Goal: Answer question/provide support: Share knowledge or assist other users

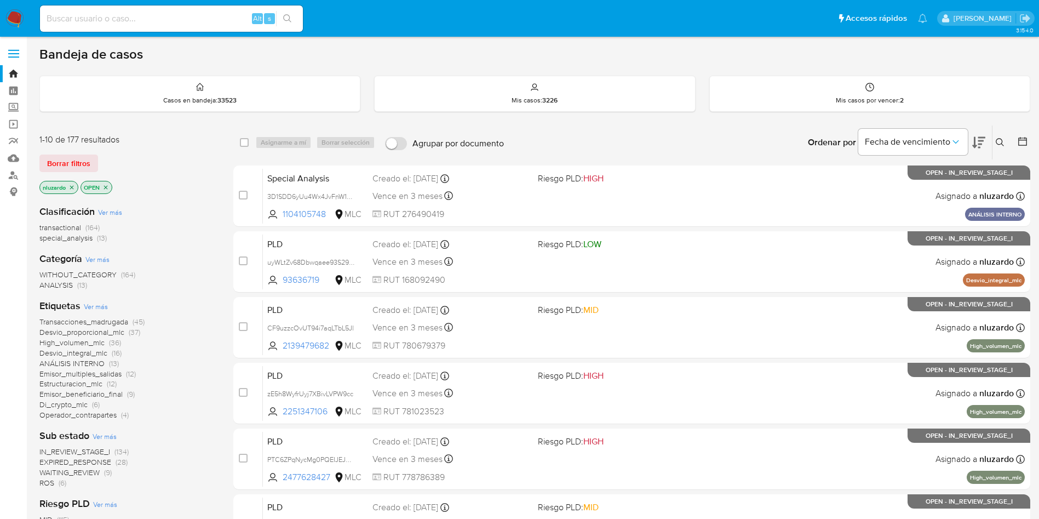
click at [214, 300] on div "Etiquetas Ver más Transacciones_madrugada (45) Desvio_proporcional_mlc (37) Hig…" at bounding box center [127, 359] width 176 height 121
click at [995, 143] on button at bounding box center [1002, 142] width 18 height 13
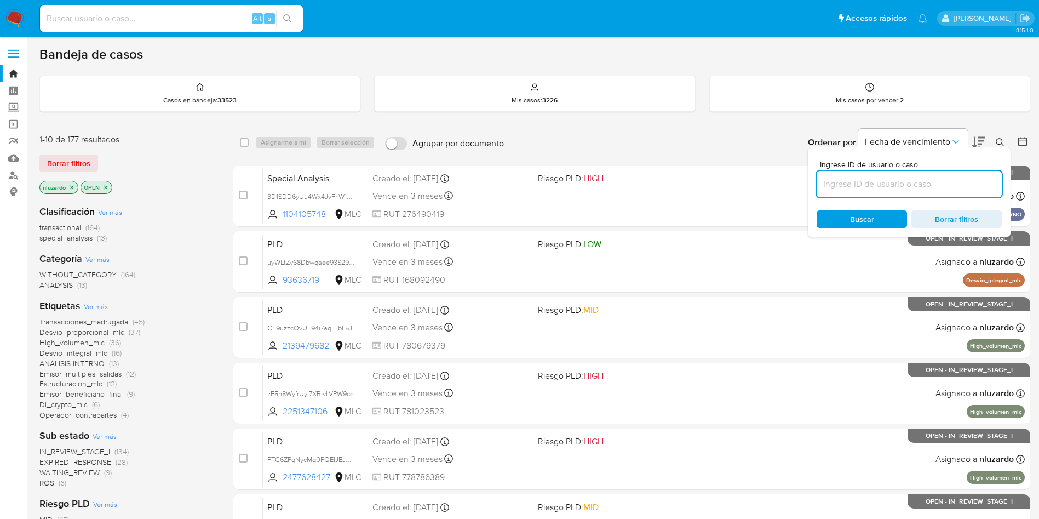
drag, startPoint x: 865, startPoint y: 180, endPoint x: 863, endPoint y: 214, distance: 33.5
click at [865, 180] on input at bounding box center [909, 184] width 185 height 14
type input "1994582392"
click at [858, 221] on span "Buscar" at bounding box center [862, 219] width 24 height 18
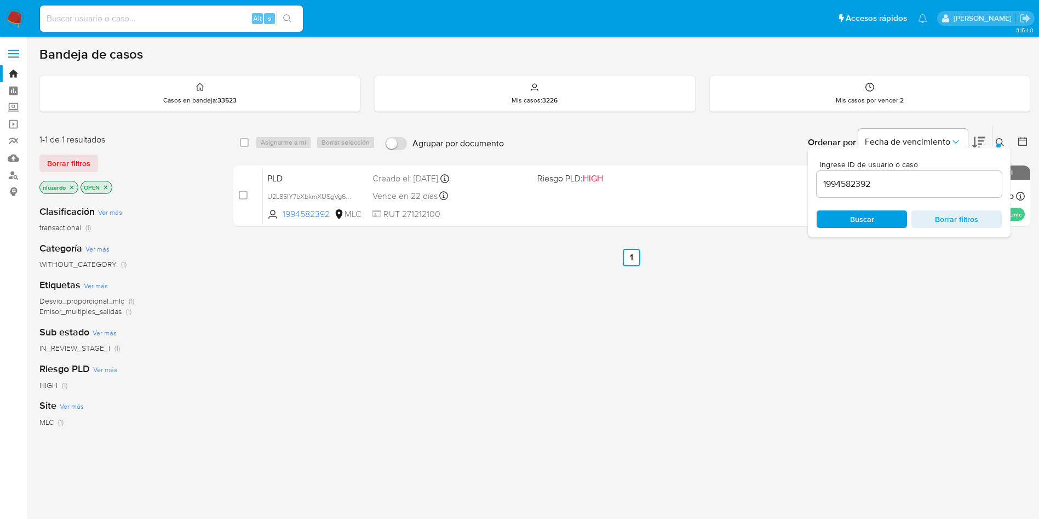
click at [618, 284] on div "select-all-cases-checkbox Asignarme a mí Borrar selección Agrupar por documento…" at bounding box center [631, 373] width 797 height 496
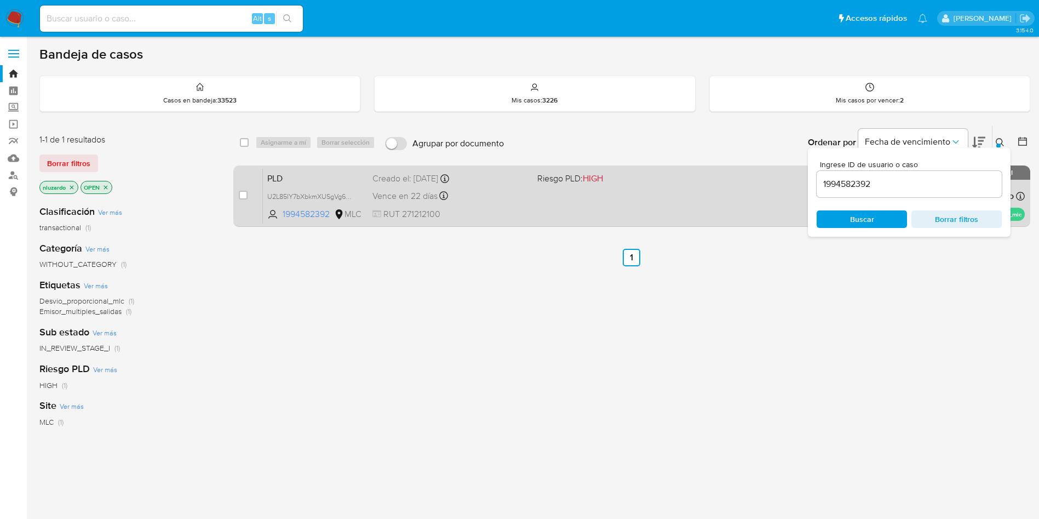
click at [626, 199] on div "PLD U2L85IY7bXbkmXUSgVg6CvlC 1994582392 MLC Riesgo PLD: HIGH Creado el: 12/06/2…" at bounding box center [644, 195] width 762 height 55
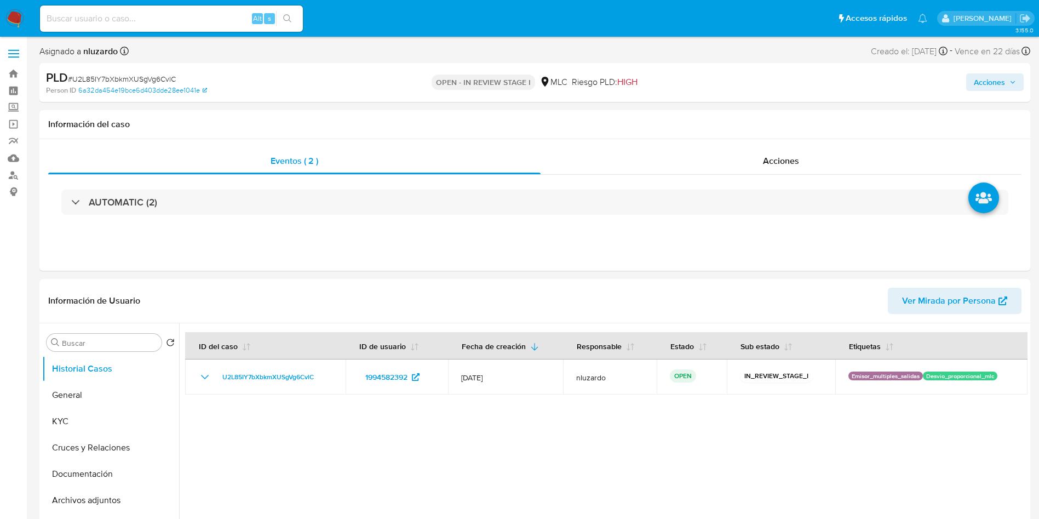
select select "10"
click at [101, 421] on button "KYC" at bounding box center [106, 421] width 128 height 26
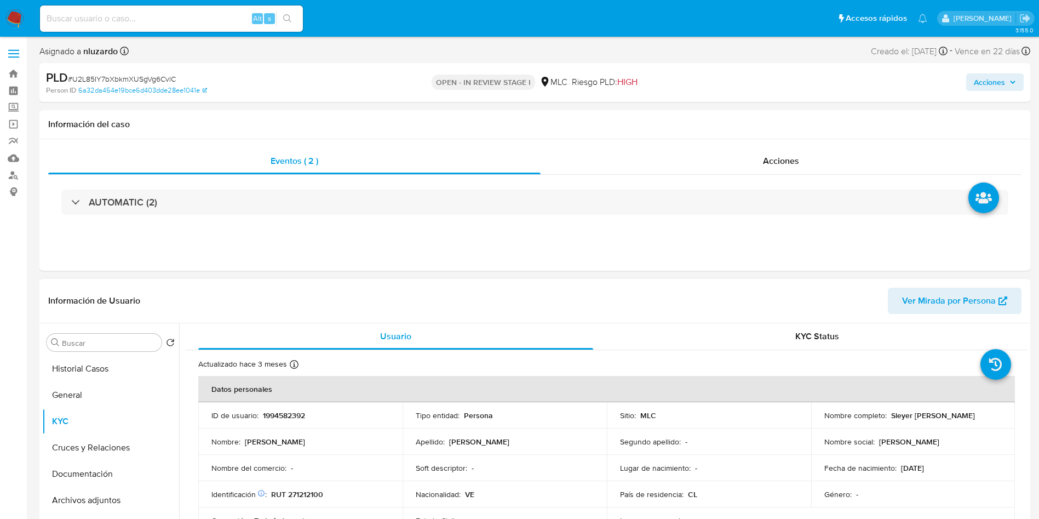
click at [892, 418] on p "Sleyer [PERSON_NAME]" at bounding box center [934, 415] width 84 height 10
drag, startPoint x: 907, startPoint y: 424, endPoint x: 933, endPoint y: 422, distance: 25.8
click at [933, 420] on div "Nombre completo : Sleyer [PERSON_NAME]" at bounding box center [914, 415] width 178 height 10
copy p "Sleyer [PERSON_NAME]"
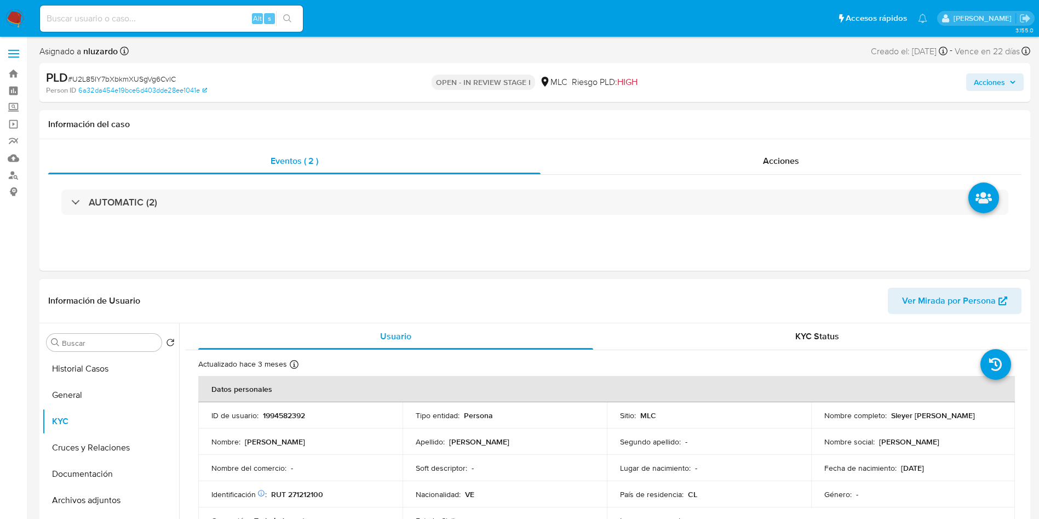
click at [293, 489] on p "RUT 271212100" at bounding box center [297, 494] width 52 height 10
copy p "RUT"
click at [305, 499] on p "RUT 271212100" at bounding box center [297, 494] width 52 height 10
click at [307, 494] on p "RUT 271212100" at bounding box center [297, 494] width 52 height 10
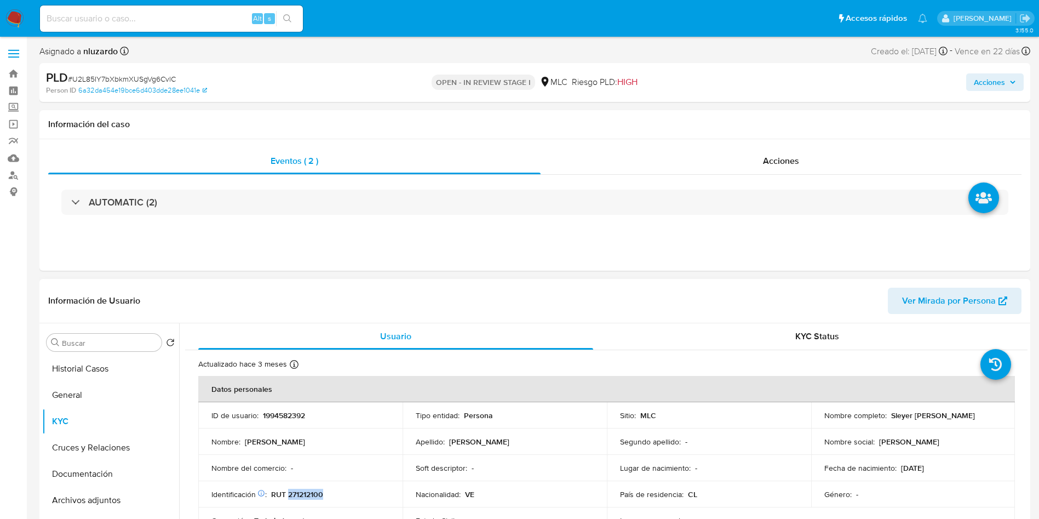
click at [307, 494] on p "RUT 271212100" at bounding box center [297, 494] width 52 height 10
copy p "271212100"
click at [163, 21] on input at bounding box center [171, 19] width 263 height 14
type input "[DATE]"
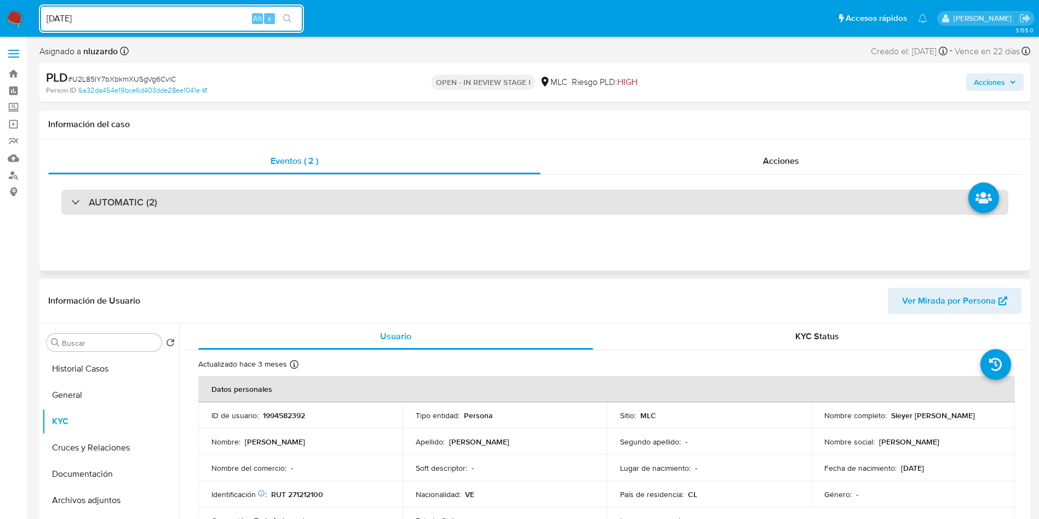
click at [197, 206] on div "AUTOMATIC (2)" at bounding box center [534, 202] width 947 height 25
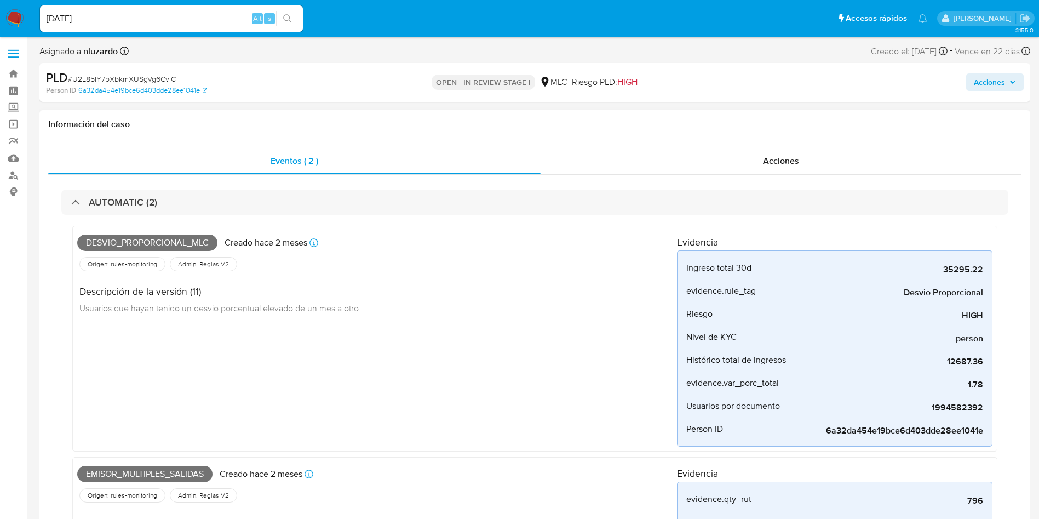
click at [163, 236] on span "Desvio_proporcional_mlc" at bounding box center [147, 243] width 140 height 16
copy span "Desvio_proporcional_mlc"
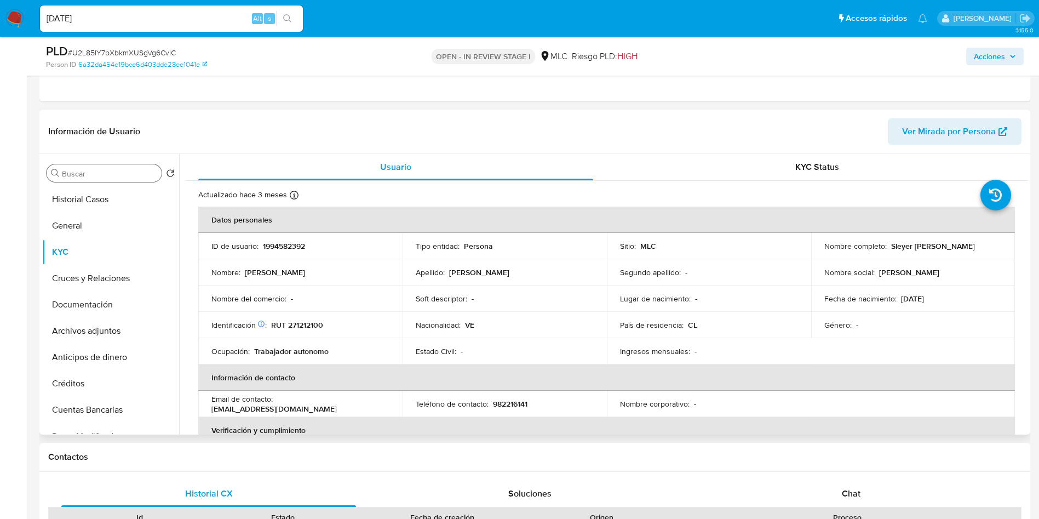
scroll to position [658, 0]
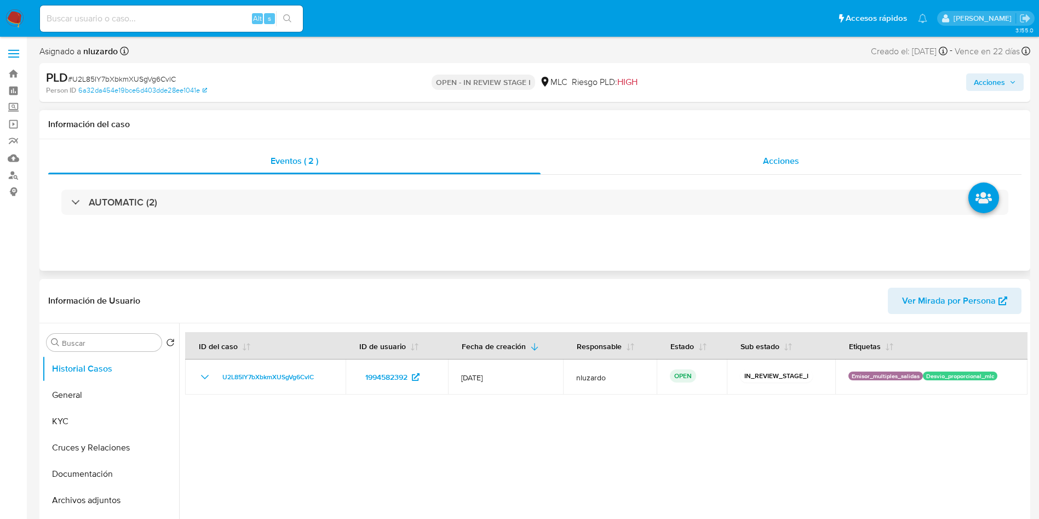
click at [696, 163] on div "Acciones" at bounding box center [781, 161] width 481 height 26
select select "10"
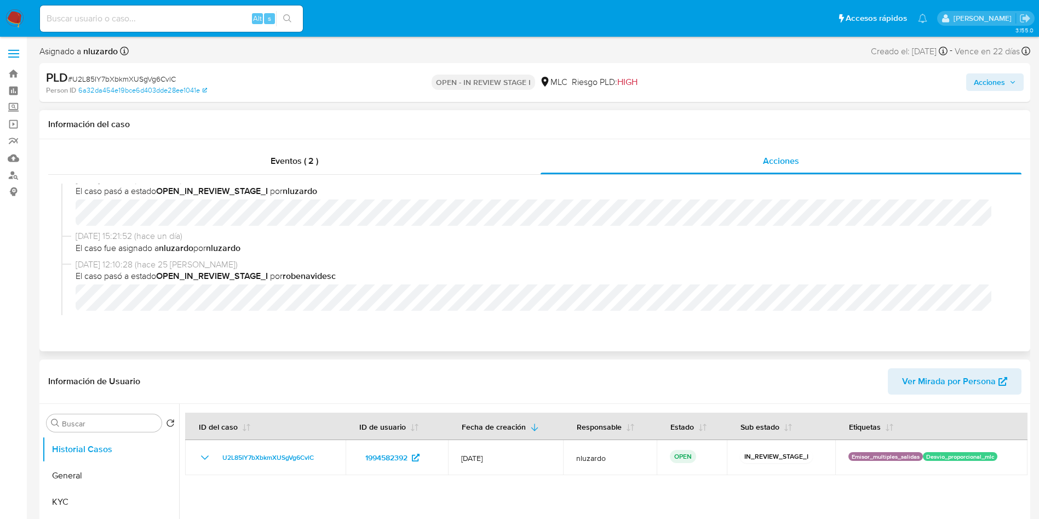
scroll to position [38, 0]
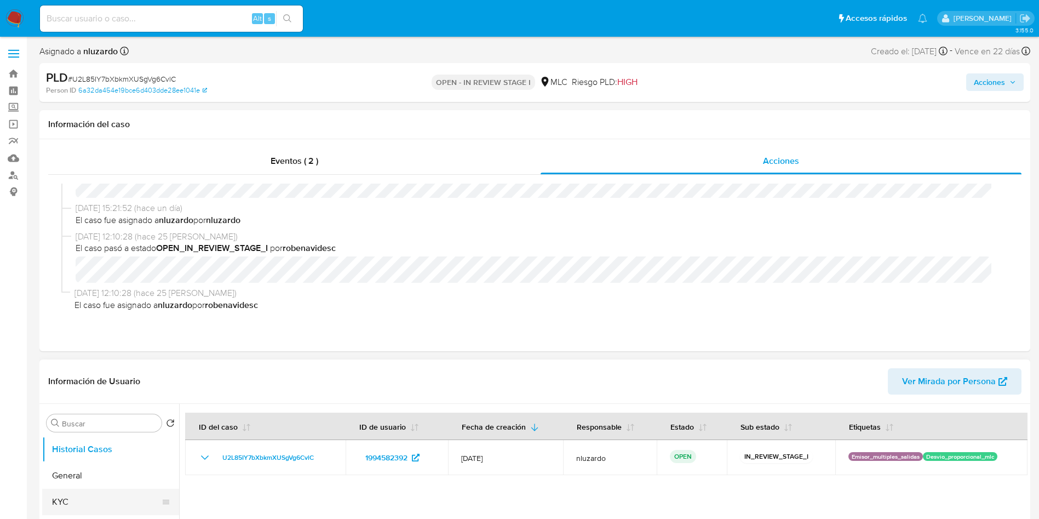
click at [96, 496] on button "KYC" at bounding box center [106, 502] width 128 height 26
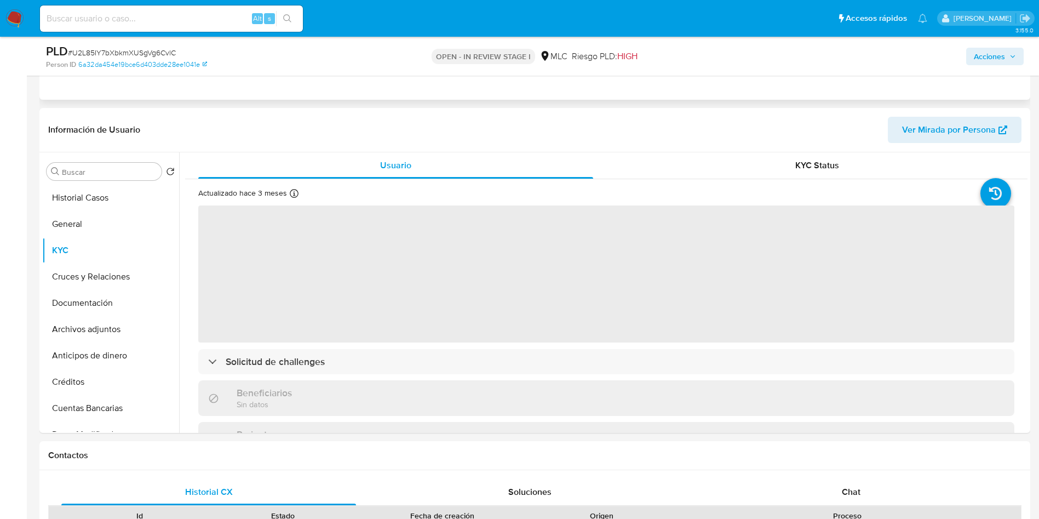
scroll to position [247, 0]
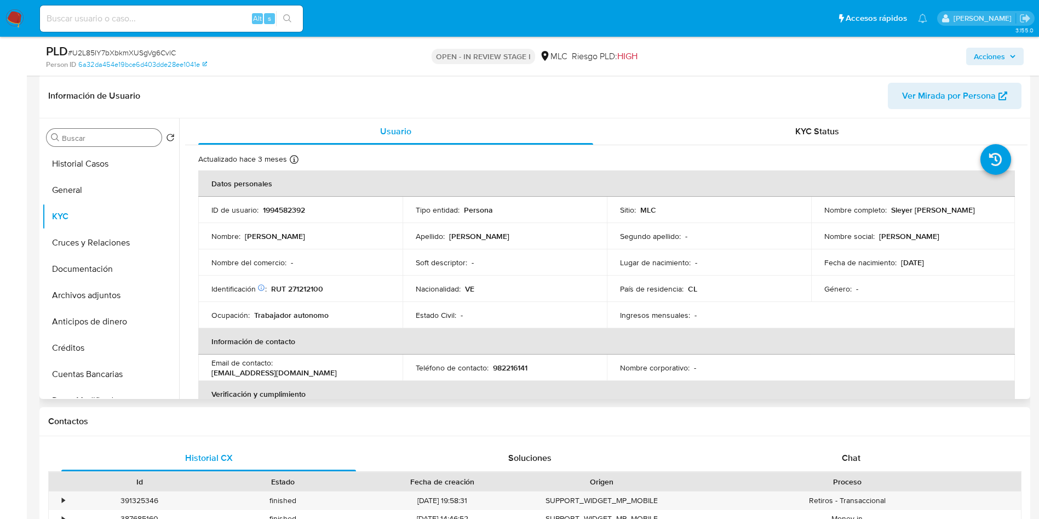
click at [85, 135] on input "Buscar" at bounding box center [109, 138] width 95 height 10
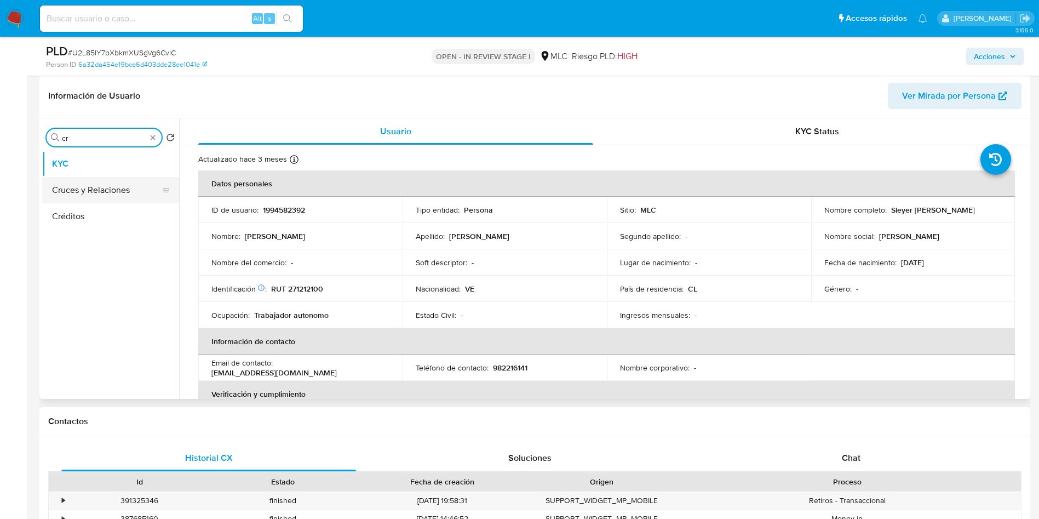
type input "cr"
click at [107, 189] on button "Cruces y Relaciones" at bounding box center [106, 190] width 128 height 26
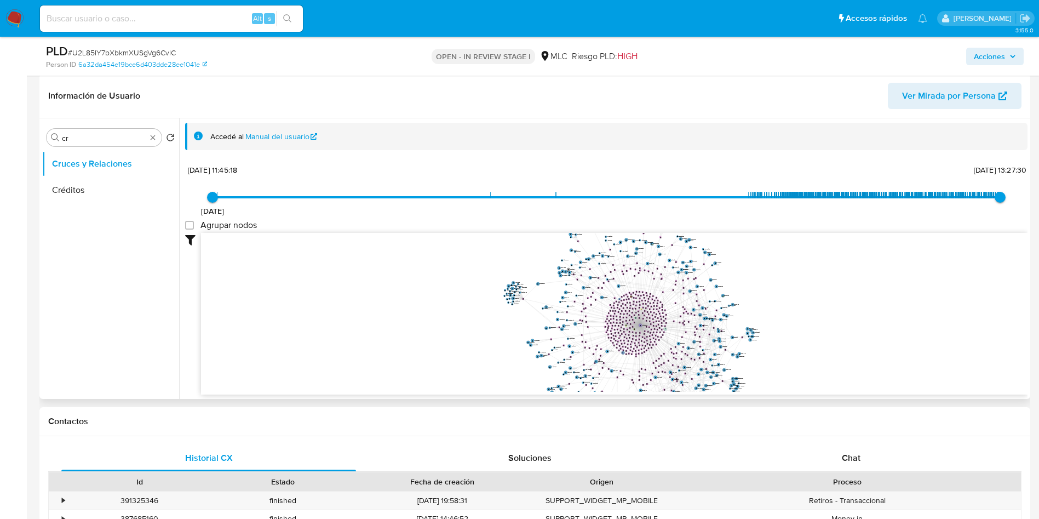
drag, startPoint x: 623, startPoint y: 325, endPoint x: 568, endPoint y: 318, distance: 55.3
click at [568, 319] on icon "phone-fffba14c619e657285bec969e5596765  user-1994582392  1994582392 person-6a…" at bounding box center [614, 312] width 827 height 159
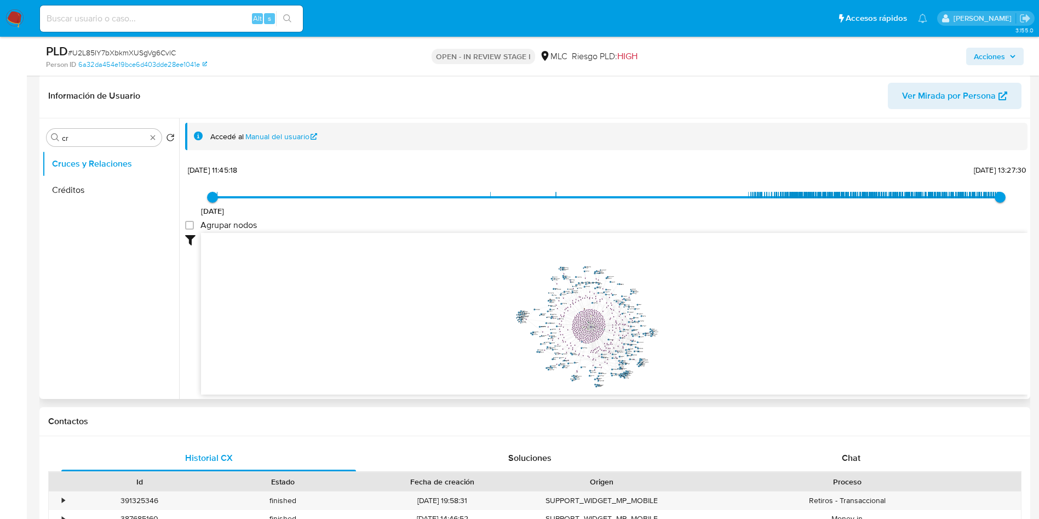
drag, startPoint x: 569, startPoint y: 321, endPoint x: 580, endPoint y: 327, distance: 12.8
click at [580, 327] on icon "phone-fffba14c619e657285bec969e5596765  user-1994582392  1994582392 person-6a…" at bounding box center [614, 312] width 827 height 159
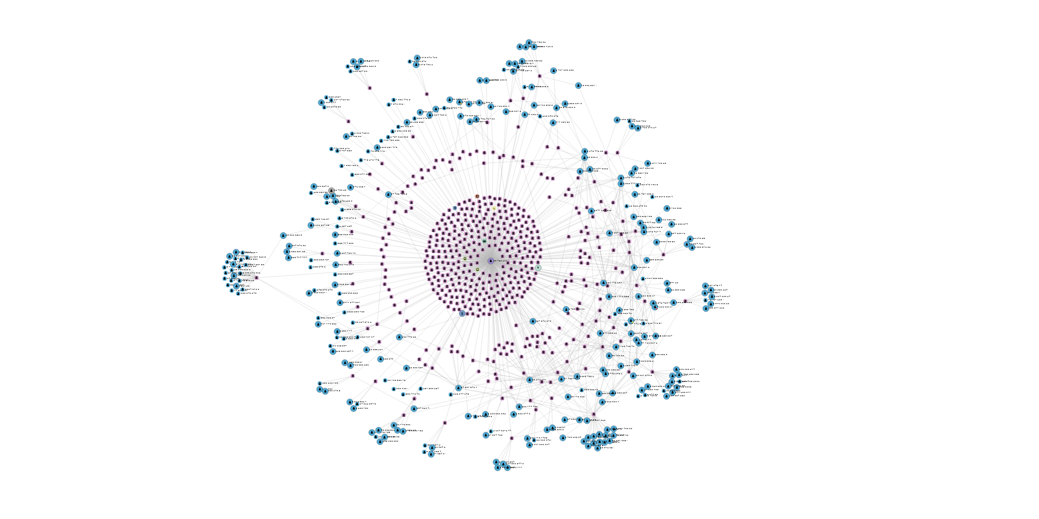
drag, startPoint x: 655, startPoint y: 356, endPoint x: 657, endPoint y: 345, distance: 11.2
click at [657, 345] on icon "phone-fffba14c619e657285bec969e5596765  user-1994582392  1994582392 person-6a…" at bounding box center [614, 312] width 827 height 159
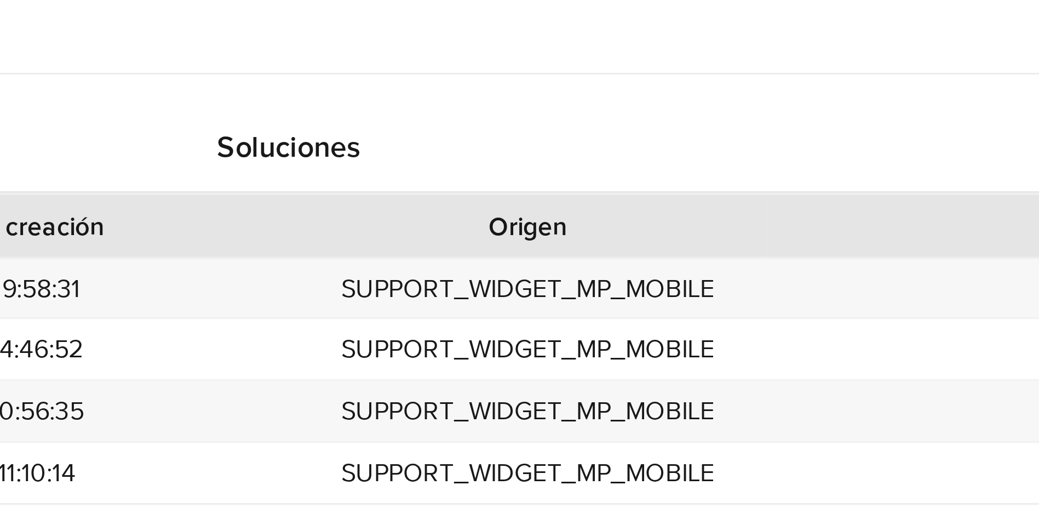
scroll to position [370, 0]
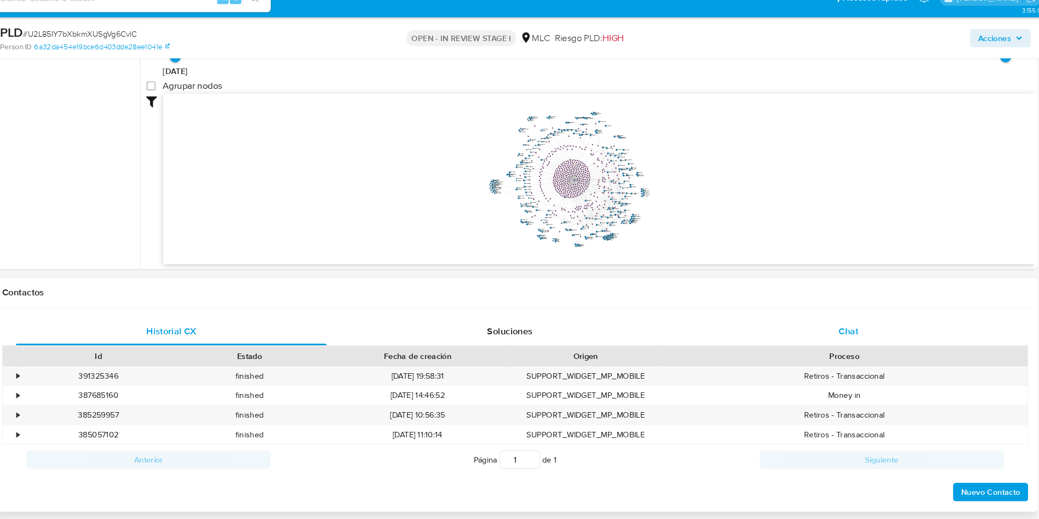
click at [839, 338] on div "Chat" at bounding box center [851, 335] width 295 height 26
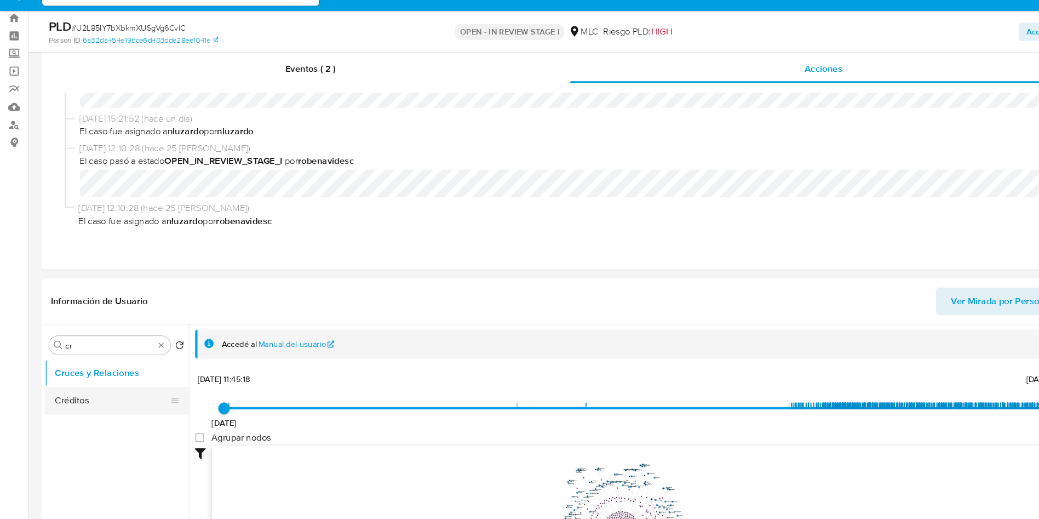
scroll to position [129, 0]
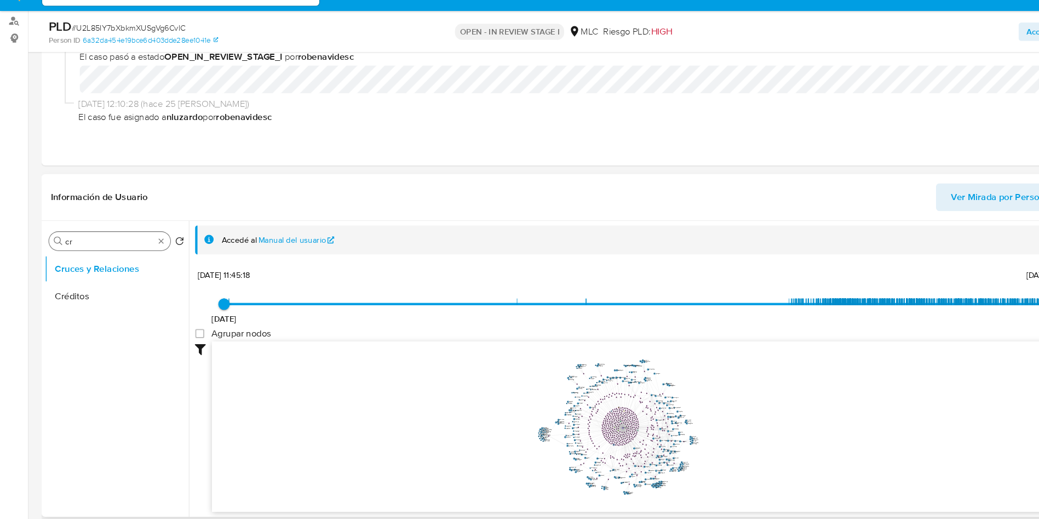
click at [93, 256] on input "cr" at bounding box center [104, 255] width 84 height 10
type input "DOC"
click at [92, 323] on ul "Cruces y Relaciones Documentación" at bounding box center [110, 391] width 137 height 247
click at [92, 308] on button "Documentación" at bounding box center [106, 307] width 128 height 26
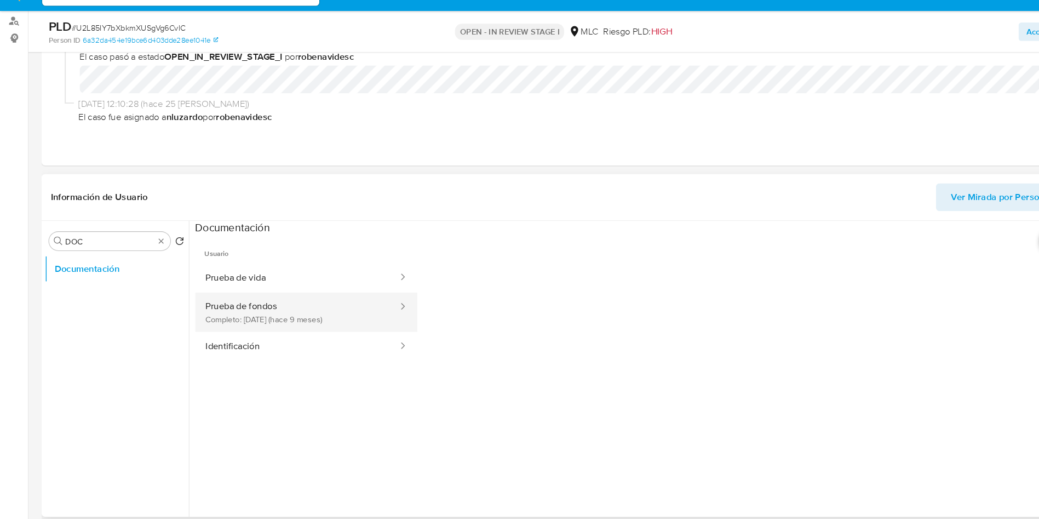
click at [256, 322] on button "Prueba de fondos Completo: 25/11/2024 (hace 9 meses)" at bounding box center [281, 322] width 193 height 37
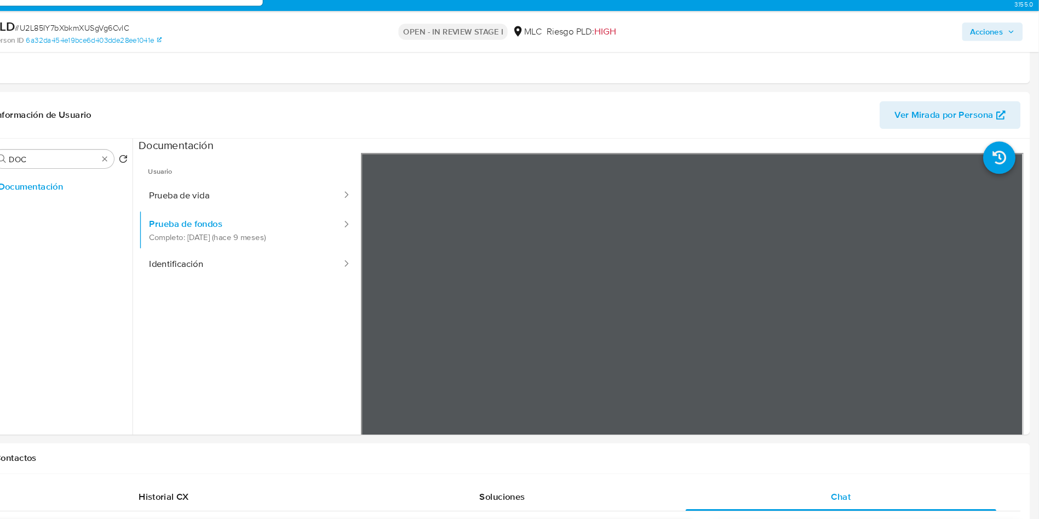
scroll to position [207, 0]
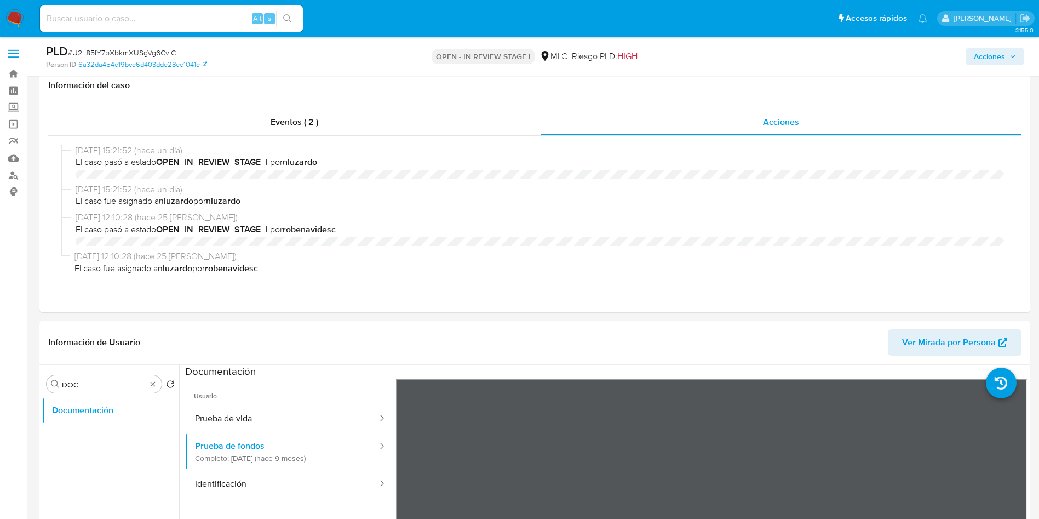
select select "10"
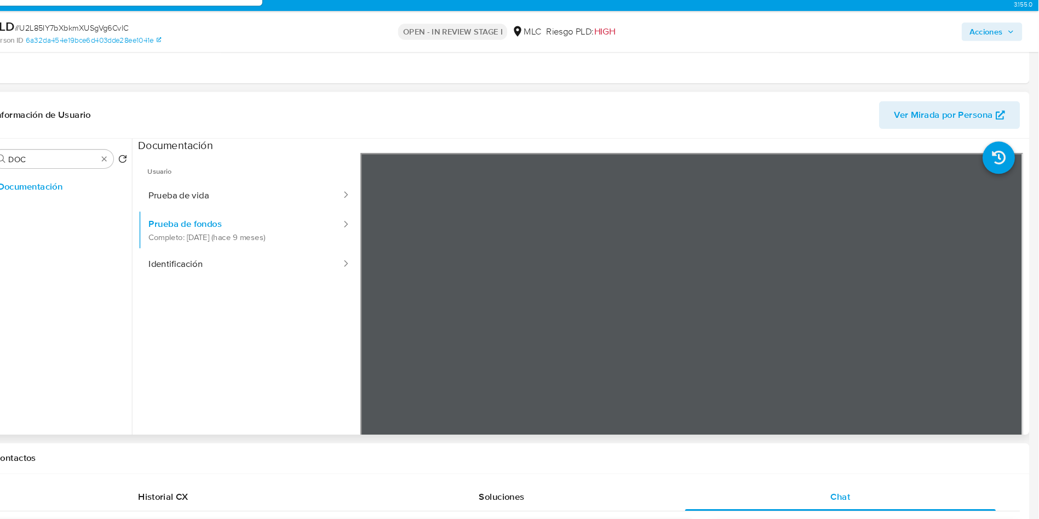
scroll to position [207, 0]
drag, startPoint x: 262, startPoint y: 350, endPoint x: 262, endPoint y: 302, distance: 47.1
click at [262, 348] on ul "Usuario Prueba de vida Prueba de fondos Completo: 25/11/2024 (hace 9 meses) Ide…" at bounding box center [290, 330] width 211 height 316
click at [239, 205] on button "Prueba de vida" at bounding box center [281, 212] width 193 height 28
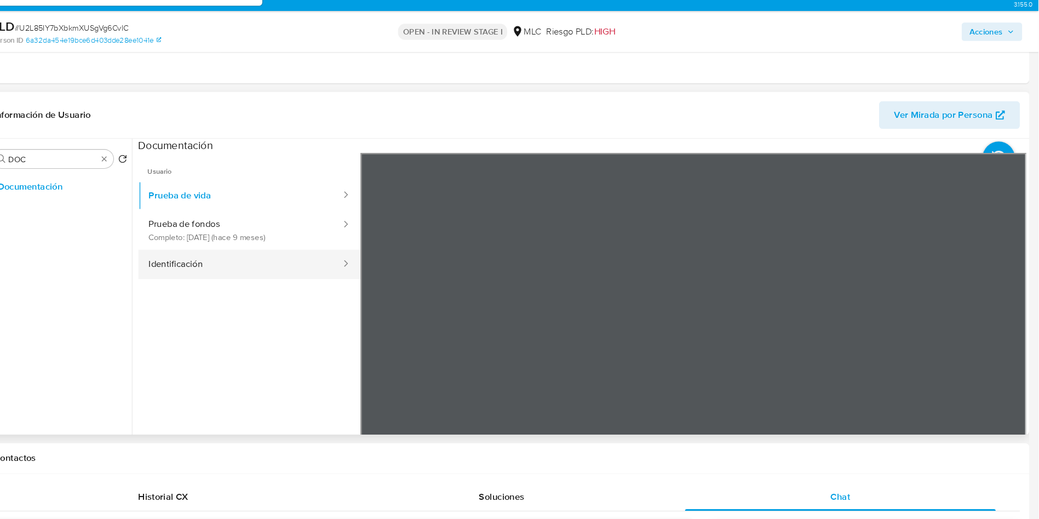
click at [318, 268] on button "Identificación" at bounding box center [281, 277] width 193 height 28
click at [1014, 346] on icon at bounding box center [1014, 350] width 22 height 22
click at [412, 355] on icon at bounding box center [410, 350] width 22 height 22
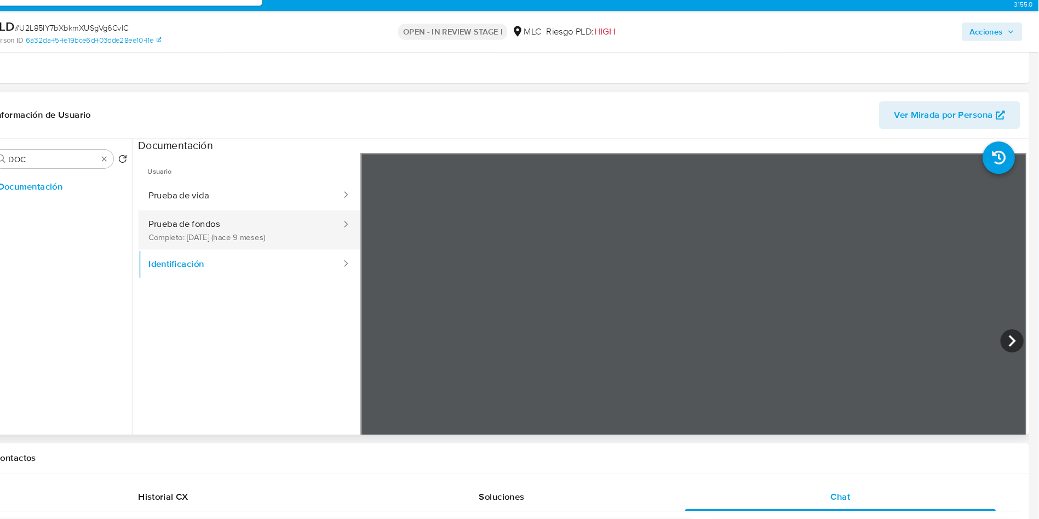
click at [294, 246] on button "Prueba de fondos Completo: 25/11/2024 (hace 9 meses)" at bounding box center [281, 244] width 193 height 37
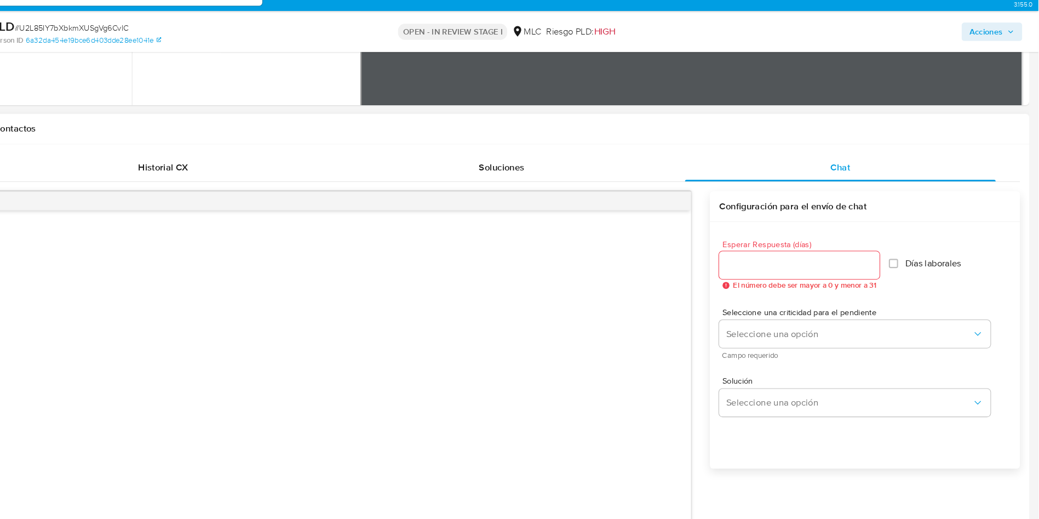
click at [798, 284] on input "Esperar Respuesta (días)" at bounding box center [812, 278] width 152 height 14
type input "3"
click at [788, 326] on span "Seleccione una criticidad para el pendiente" at bounding box center [868, 322] width 258 height 8
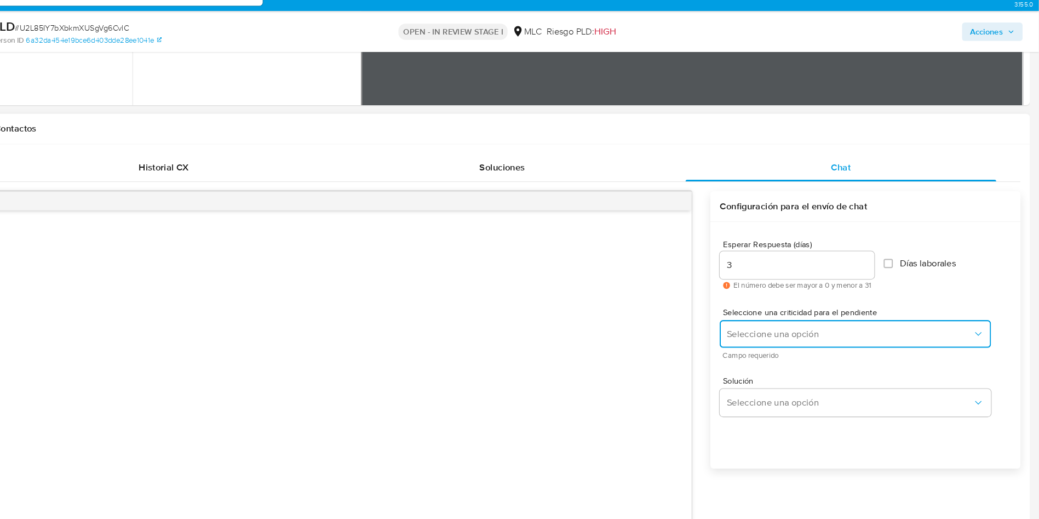
click at [786, 335] on button "Seleccione una opción" at bounding box center [865, 343] width 258 height 26
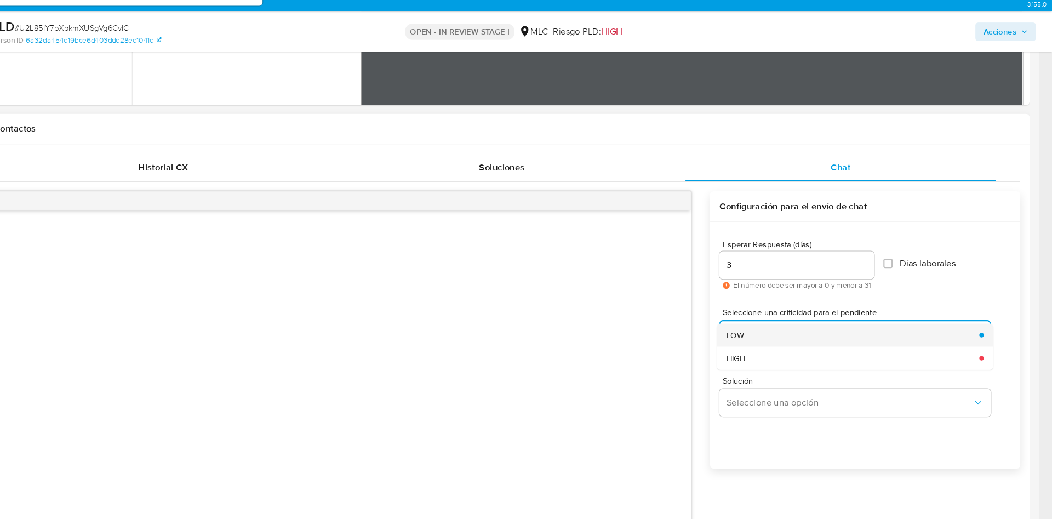
click at [783, 350] on div "LOW" at bounding box center [859, 344] width 233 height 22
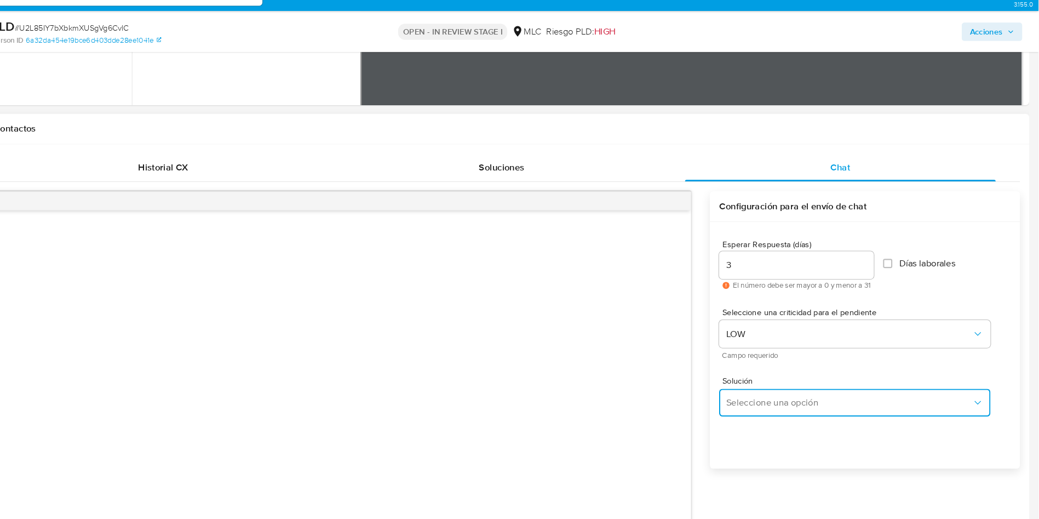
click at [776, 397] on button "Seleccione una opción" at bounding box center [865, 408] width 258 height 26
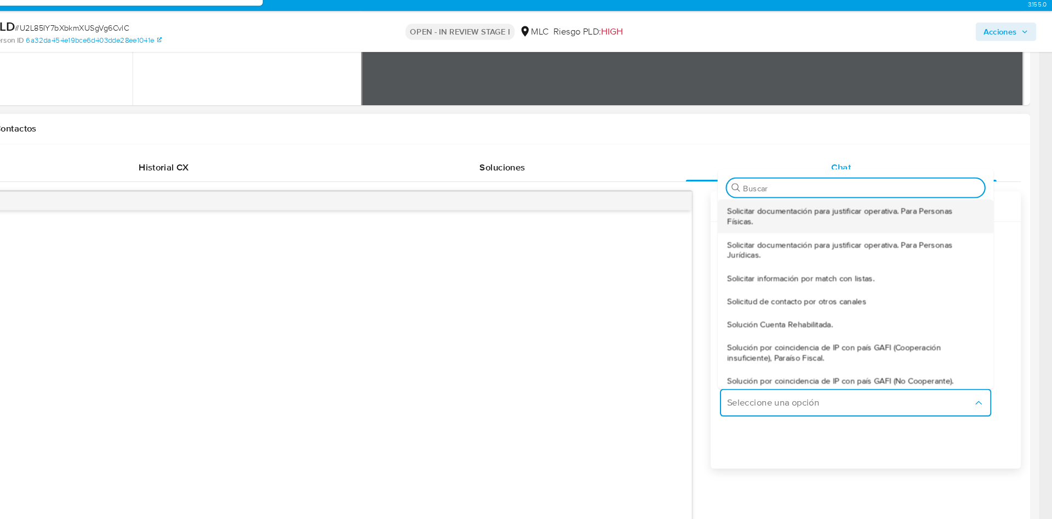
click at [779, 228] on span "Solicitar documentación para justificar operativa. Para Personas Físicas." at bounding box center [862, 231] width 238 height 20
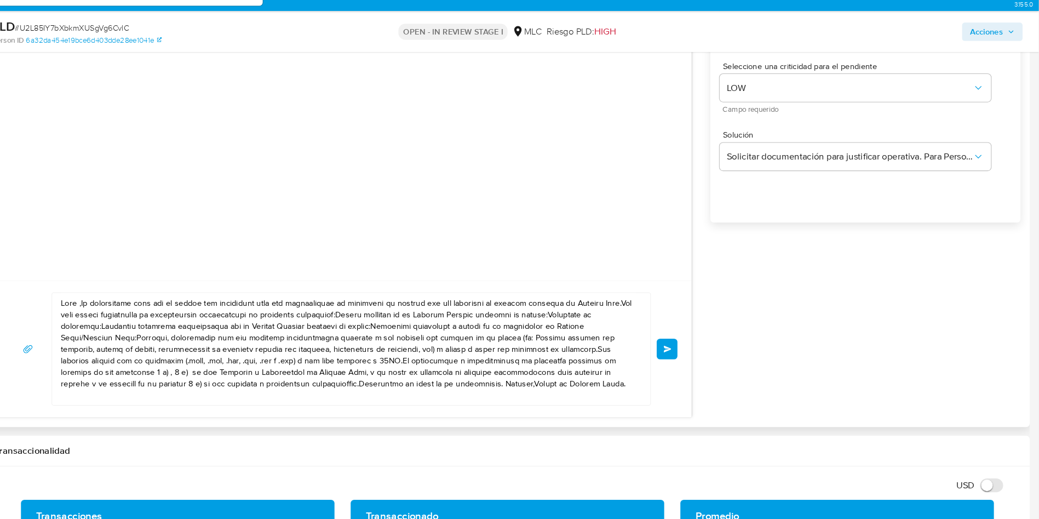
click at [367, 356] on textarea at bounding box center [384, 357] width 546 height 106
paste textarea ", Sleyer. Es un gusto saludarte. Te contactamos ya que necesitamos verificar al…"
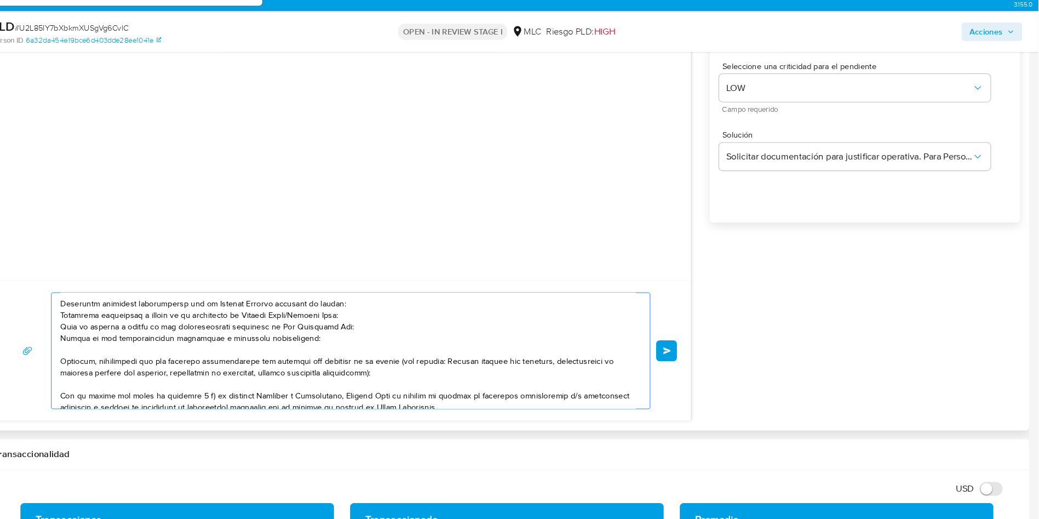
scroll to position [0, 0]
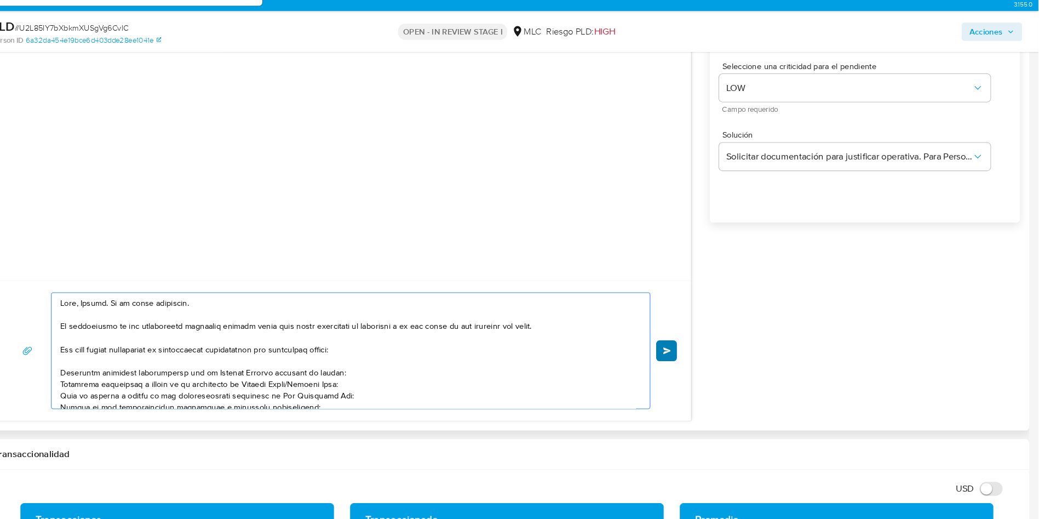
type textarea "Hola, Sleyer. Es un gusto saludarte. Te contactamos ya que necesitamos verifica…"
drag, startPoint x: 688, startPoint y: 361, endPoint x: 822, endPoint y: 391, distance: 137.6
click at [821, 392] on div "Enviar Configuración para el envío de chat Esperar Respuesta (días) 3 El número…" at bounding box center [535, 200] width 974 height 452
click at [689, 357] on span "Enviar" at bounding box center [687, 359] width 8 height 7
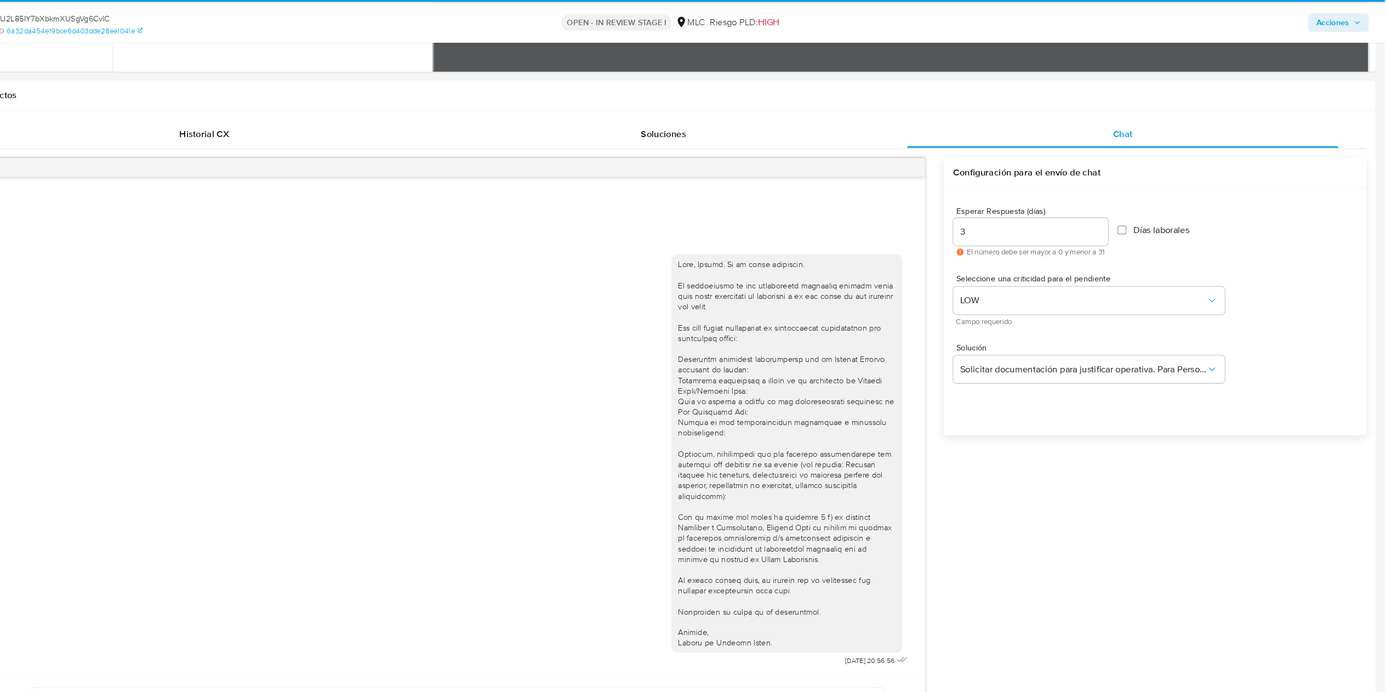
scroll to position [613, 0]
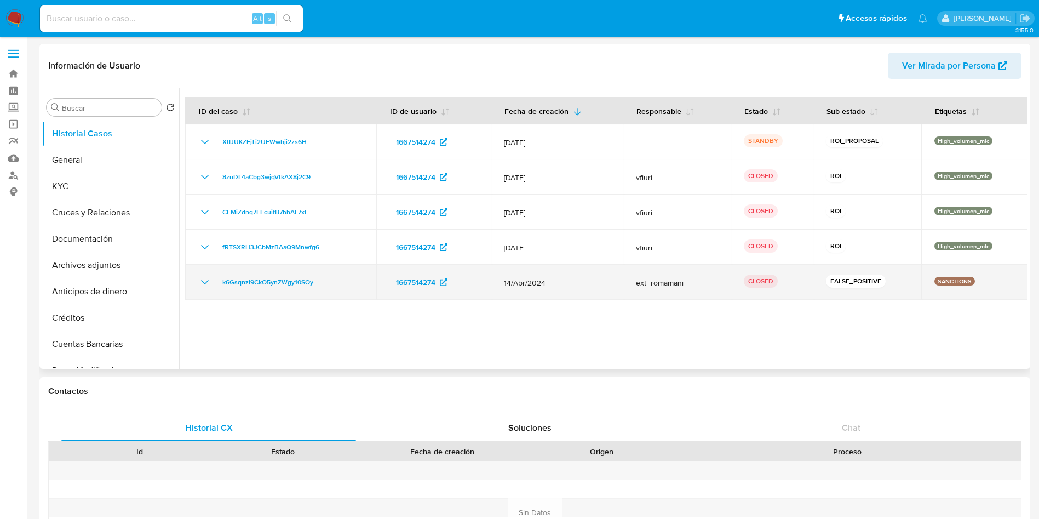
select select "10"
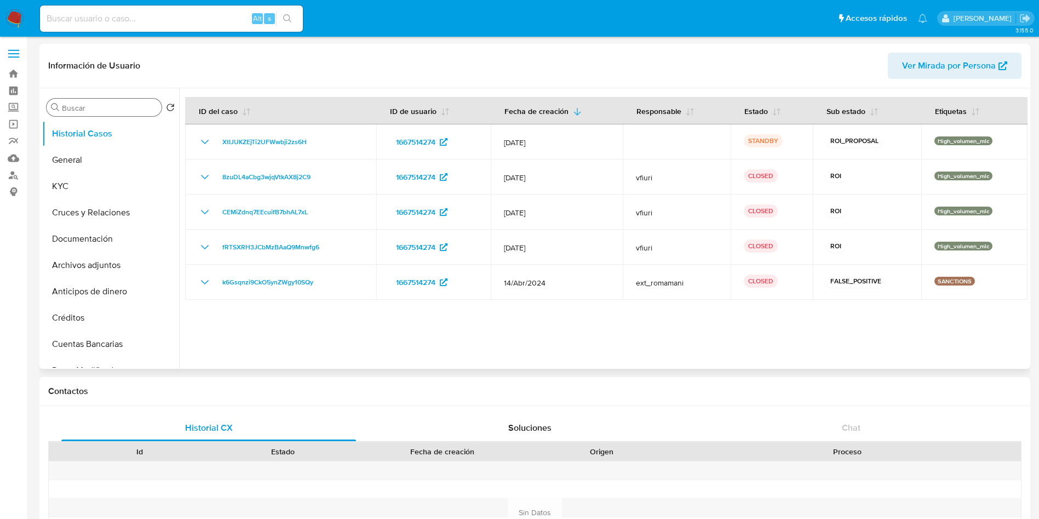
click at [79, 108] on input "Buscar" at bounding box center [109, 108] width 95 height 10
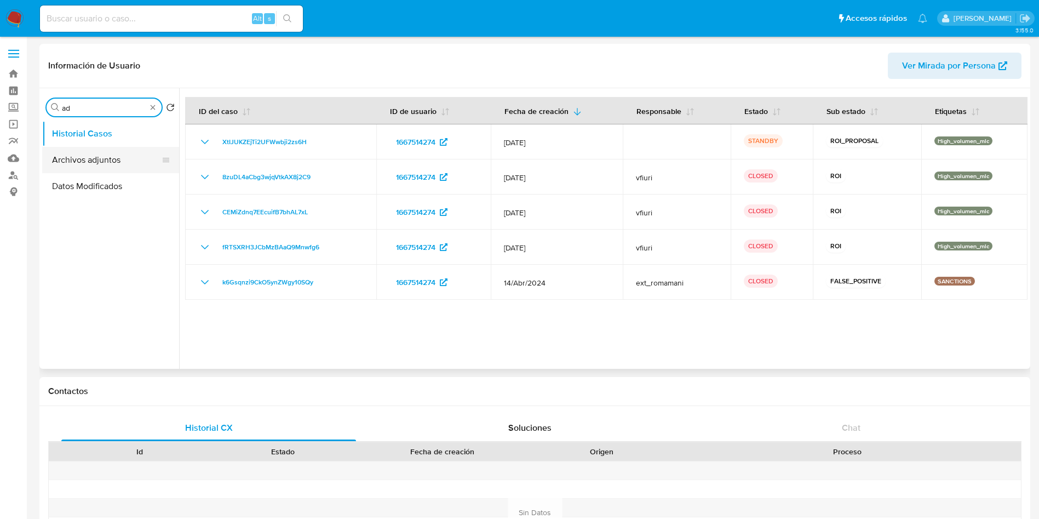
type input "ad"
click at [107, 165] on button "Archivos adjuntos" at bounding box center [106, 160] width 128 height 26
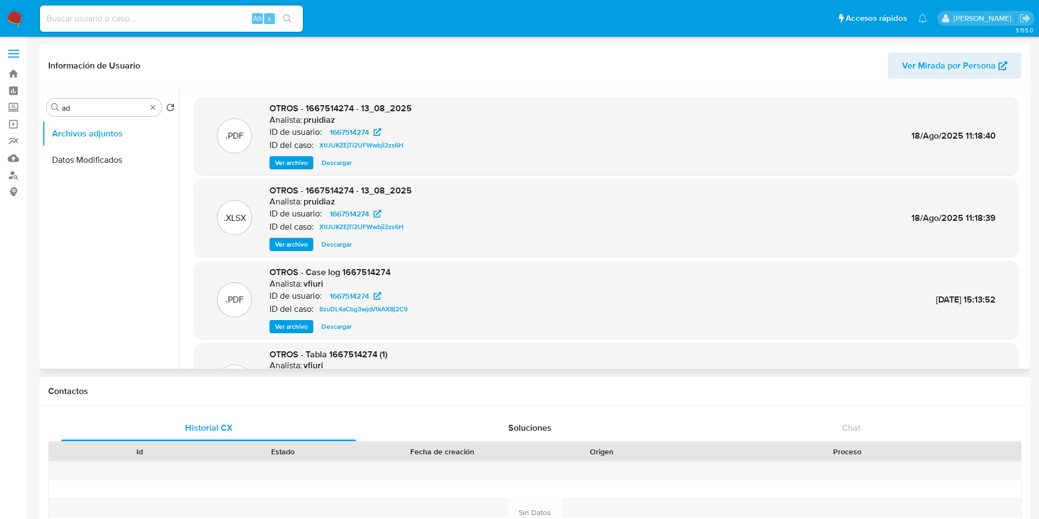
click at [300, 163] on span "Ver archivo" at bounding box center [291, 162] width 33 height 11
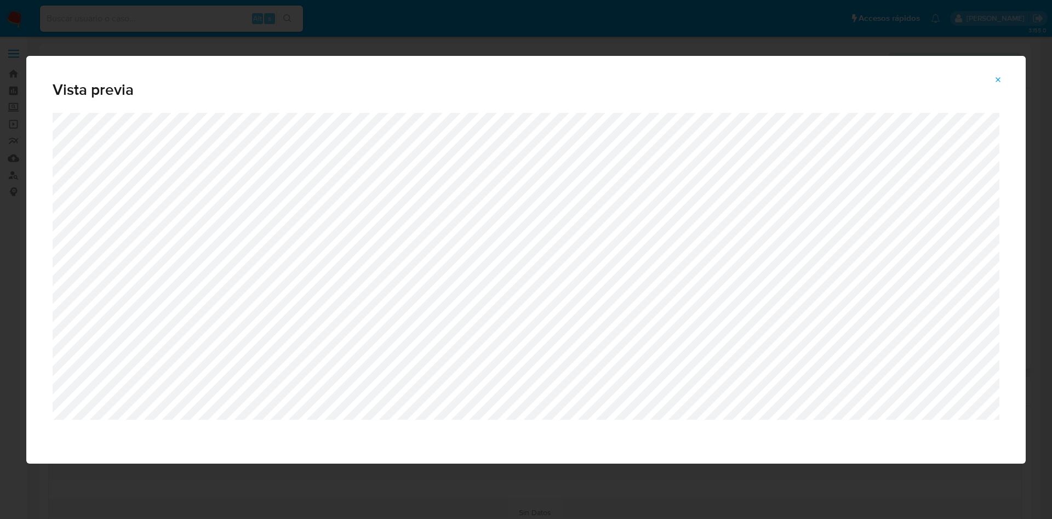
click at [503, 490] on div "Vista previa" at bounding box center [526, 259] width 1052 height 519
click at [999, 84] on span "Attachment preview" at bounding box center [998, 79] width 9 height 15
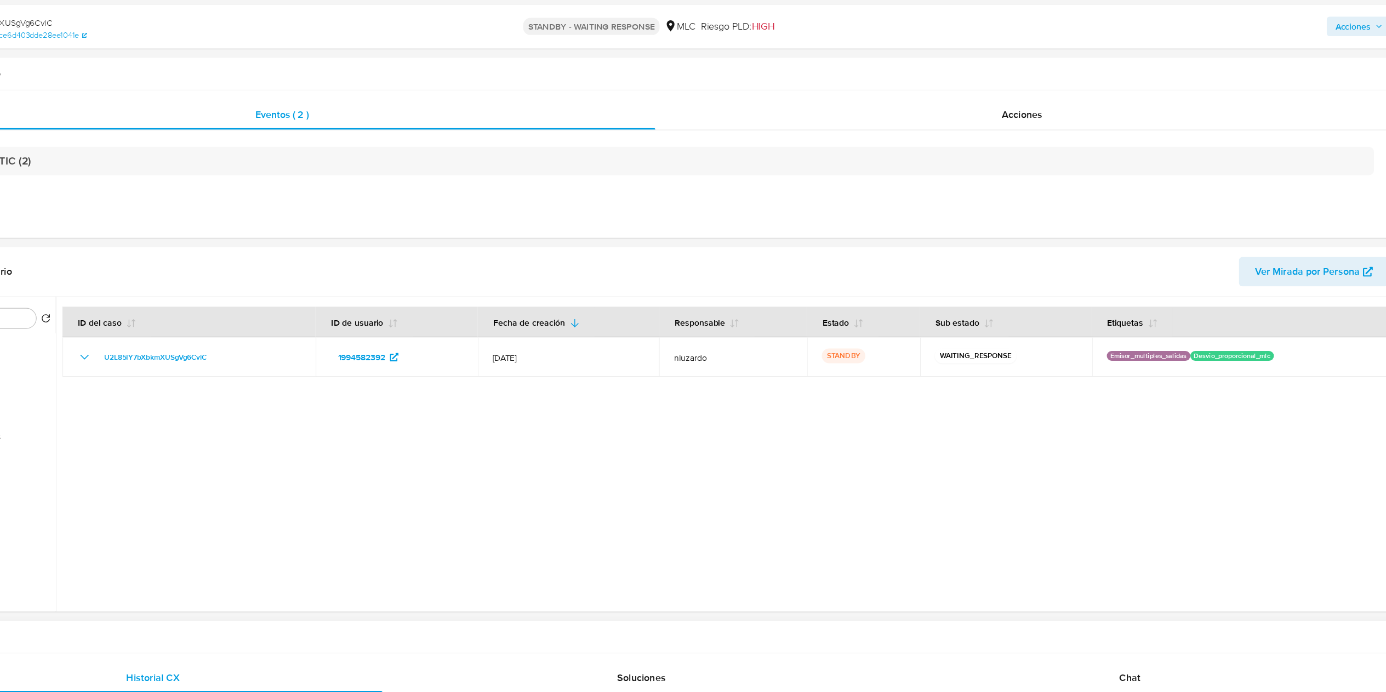
select select "10"
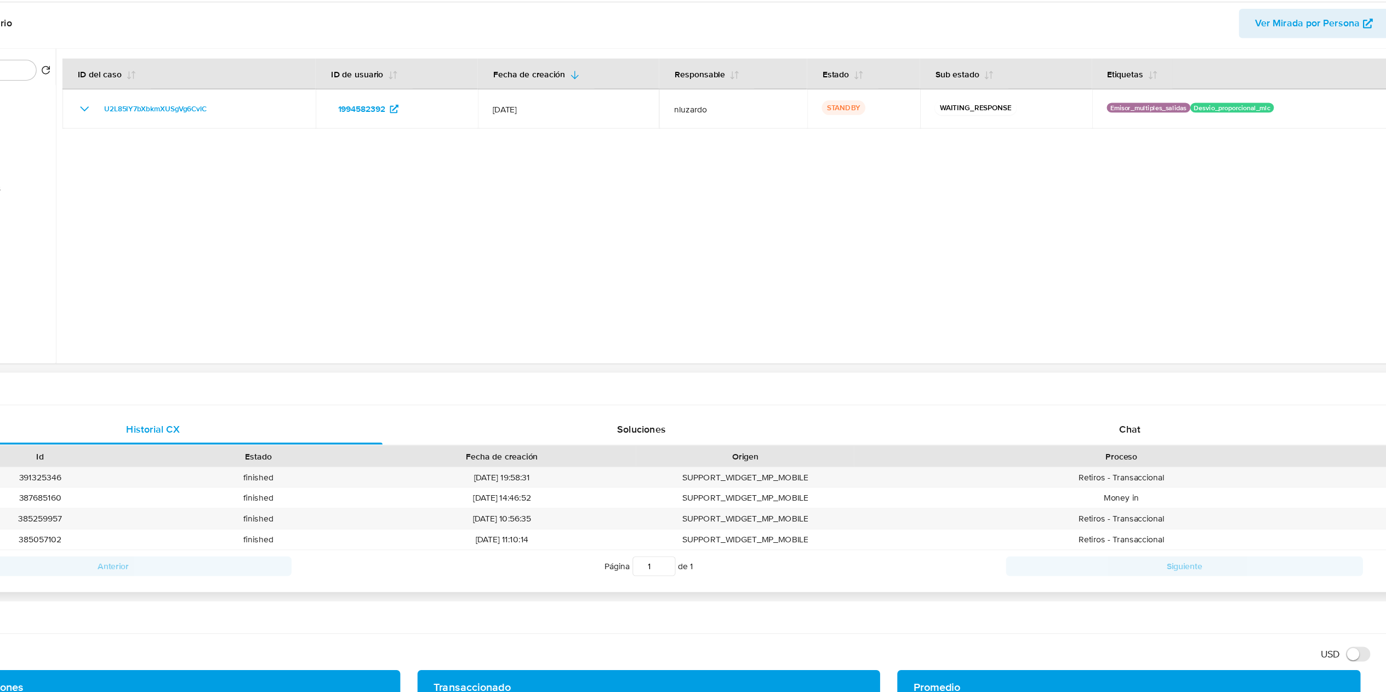
scroll to position [179, 0]
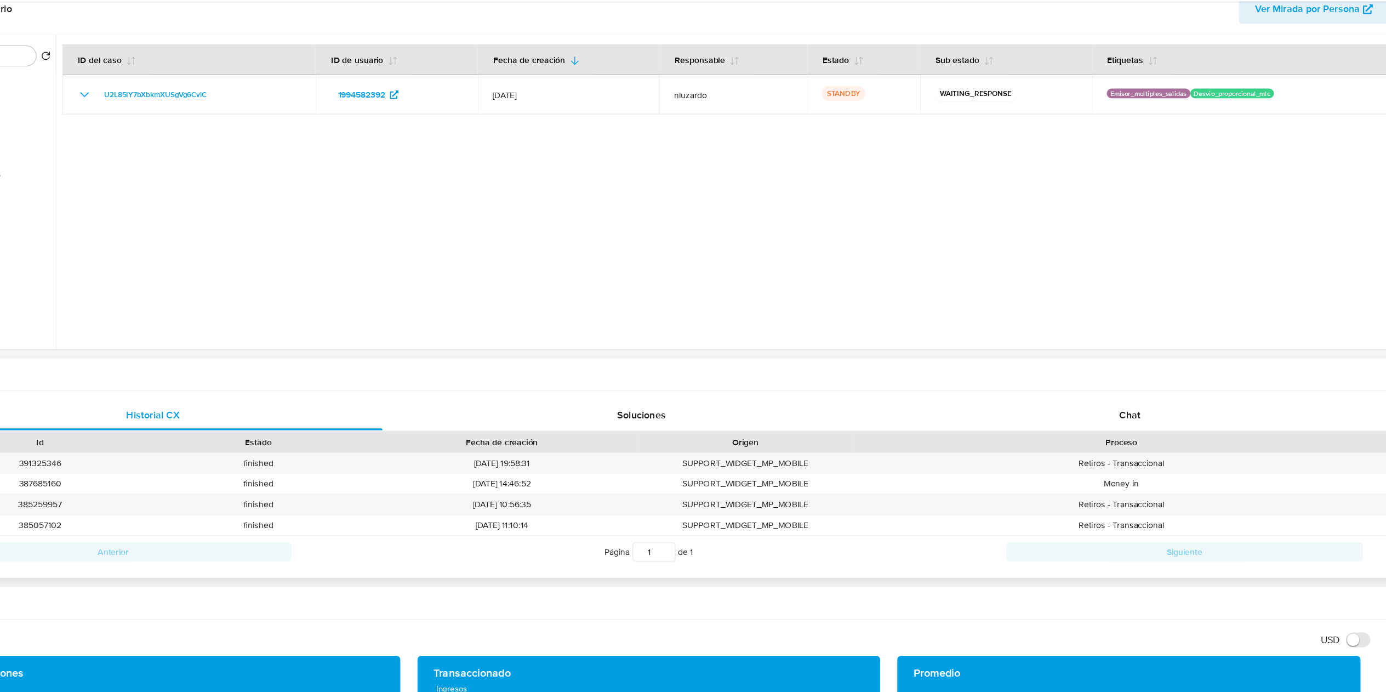
click at [1132, 423] on div "Historial CX Soluciones Chat Id Estado Fecha de creación Origen Proceso • 39132…" at bounding box center [708, 506] width 1338 height 167
click at [1120, 448] on div "Chat" at bounding box center [1137, 445] width 409 height 26
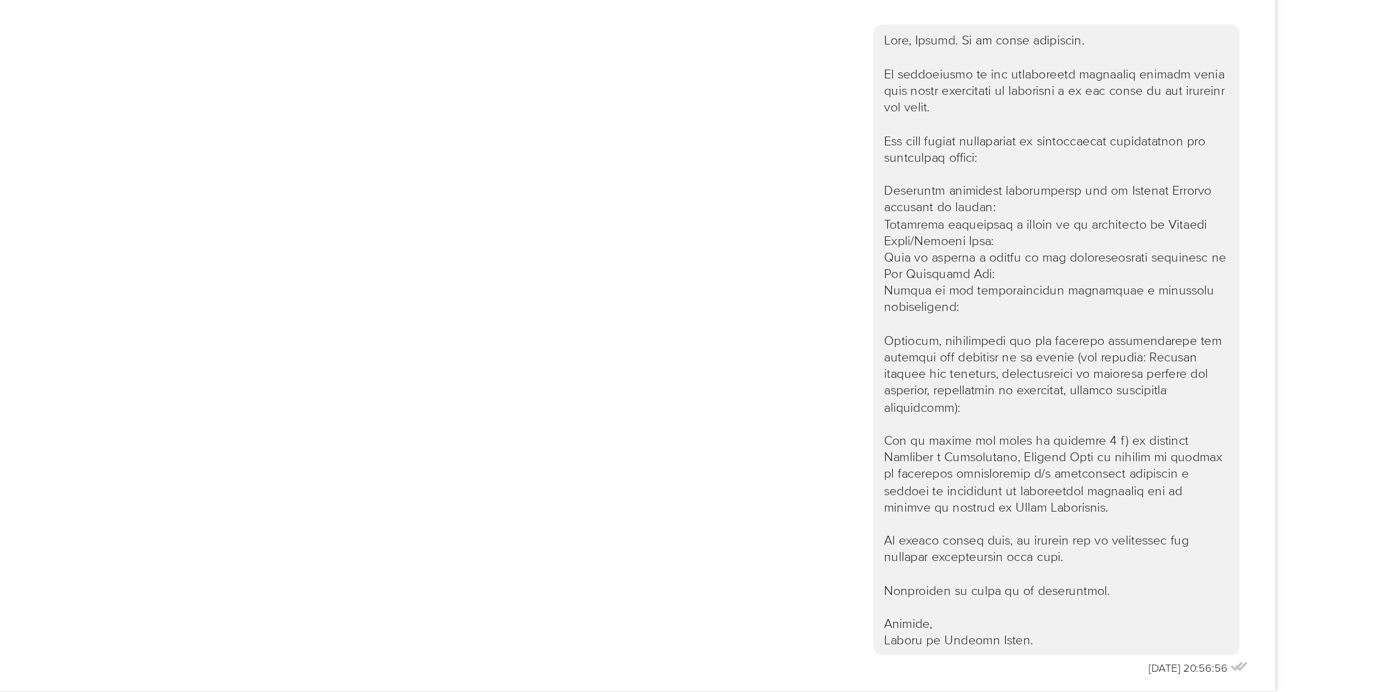
scroll to position [569, 0]
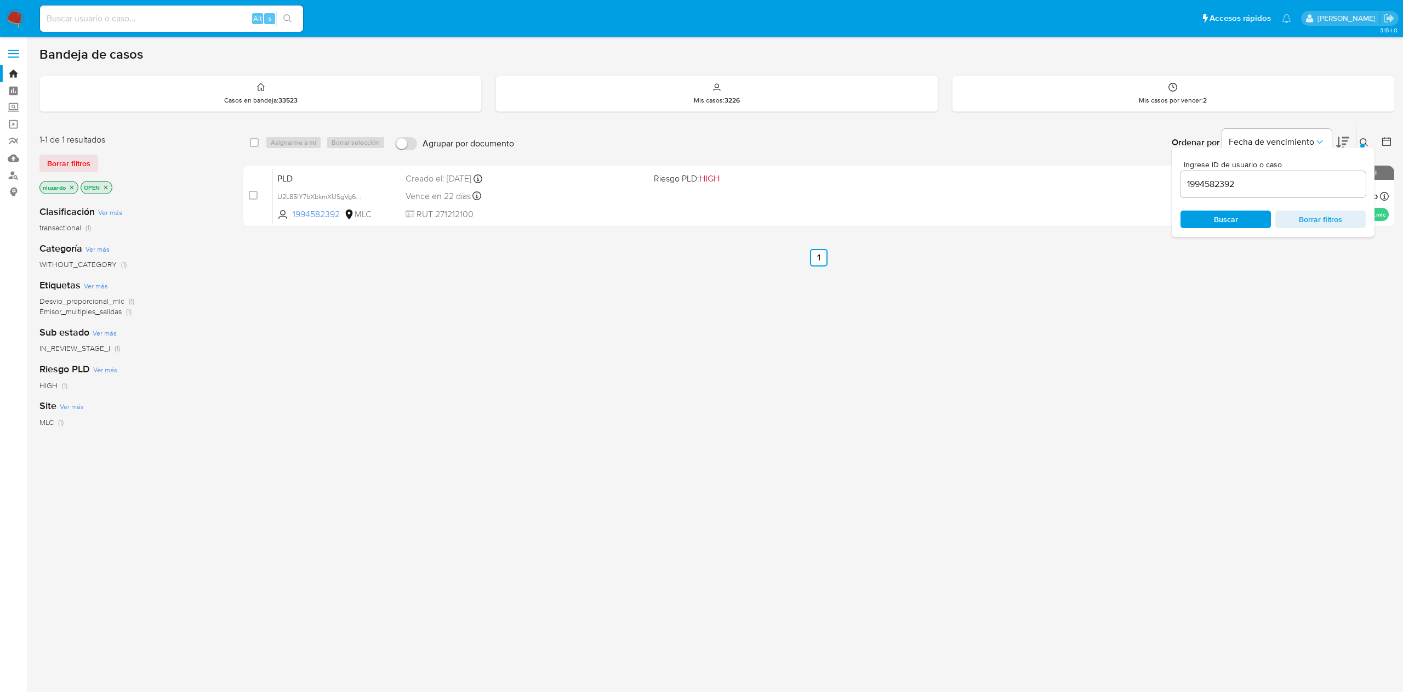
click at [1252, 181] on input "1994582392" at bounding box center [1272, 184] width 185 height 14
paste input "30561452"
type input "1305614522"
click at [1228, 219] on span "Buscar" at bounding box center [1226, 219] width 24 height 18
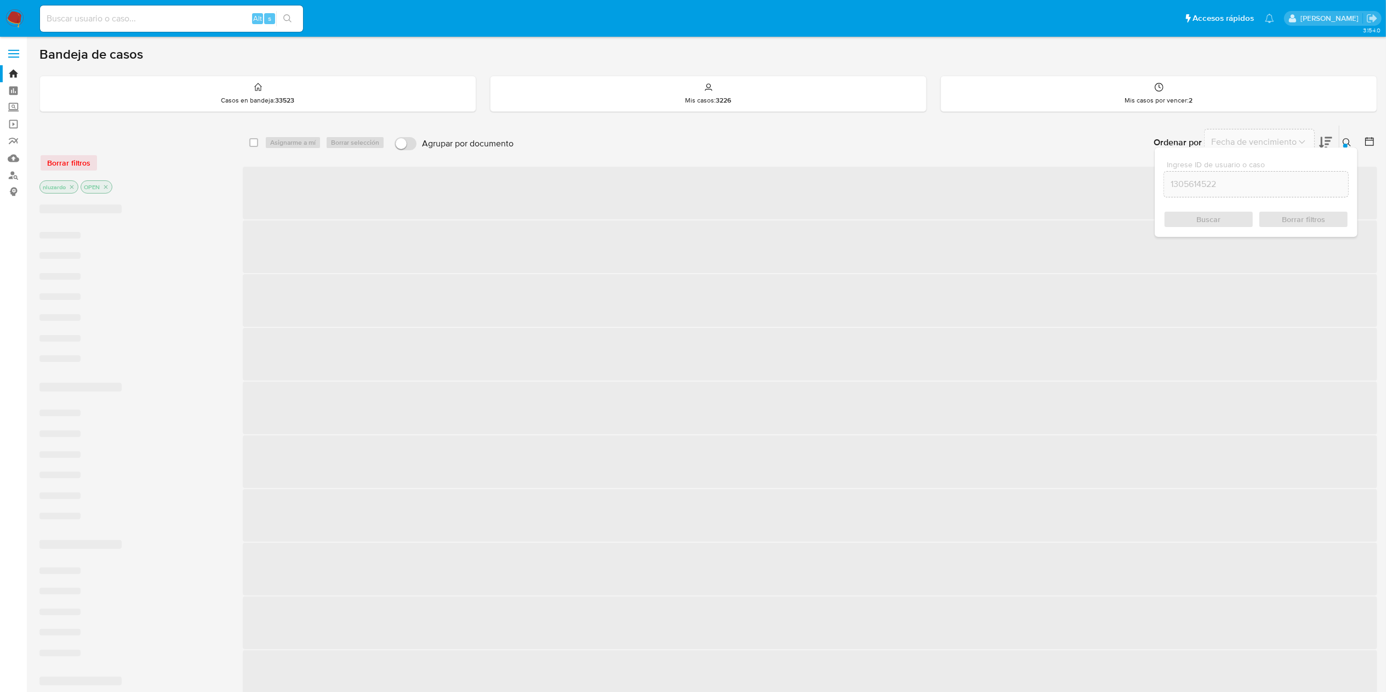
click at [1097, 341] on span "‌" at bounding box center [810, 354] width 1134 height 53
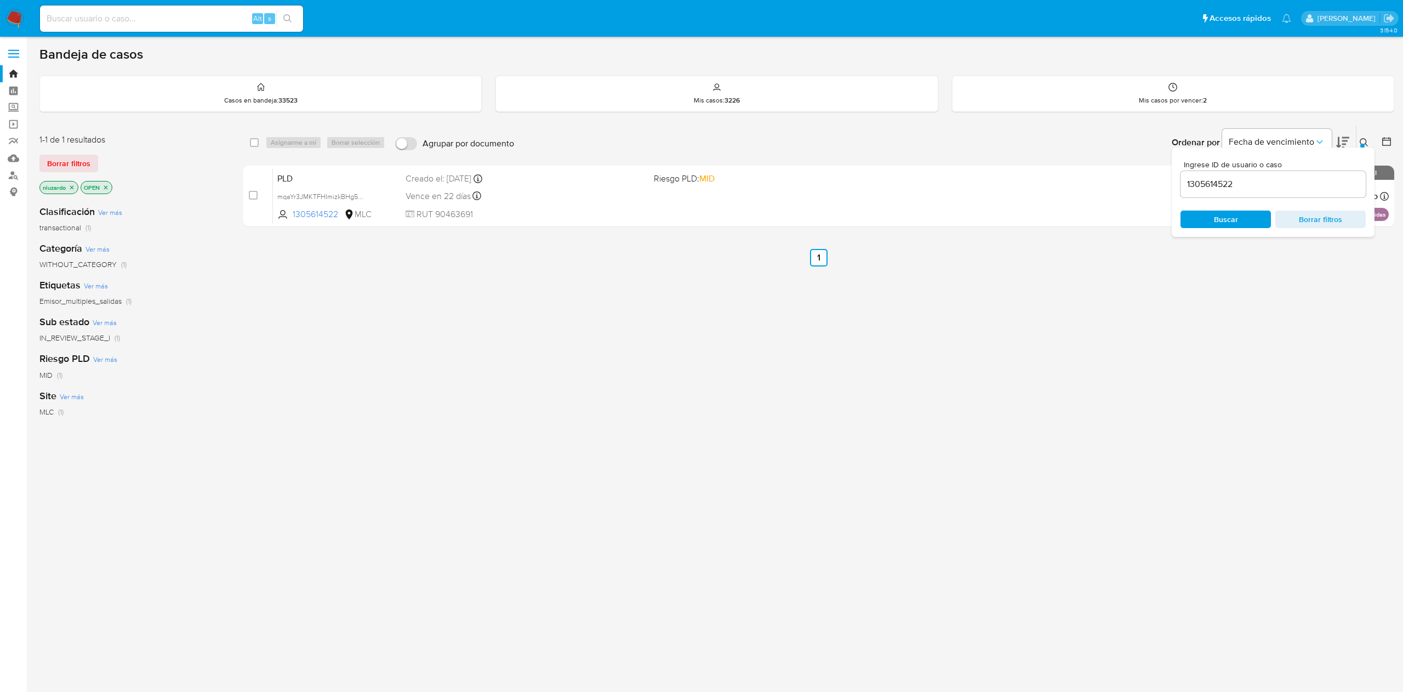
click at [1364, 146] on div "Ingrese ID de usuario o caso 1305614522 Buscar Borrar filtros" at bounding box center [1365, 142] width 19 height 34
click at [1365, 146] on icon at bounding box center [1363, 142] width 9 height 9
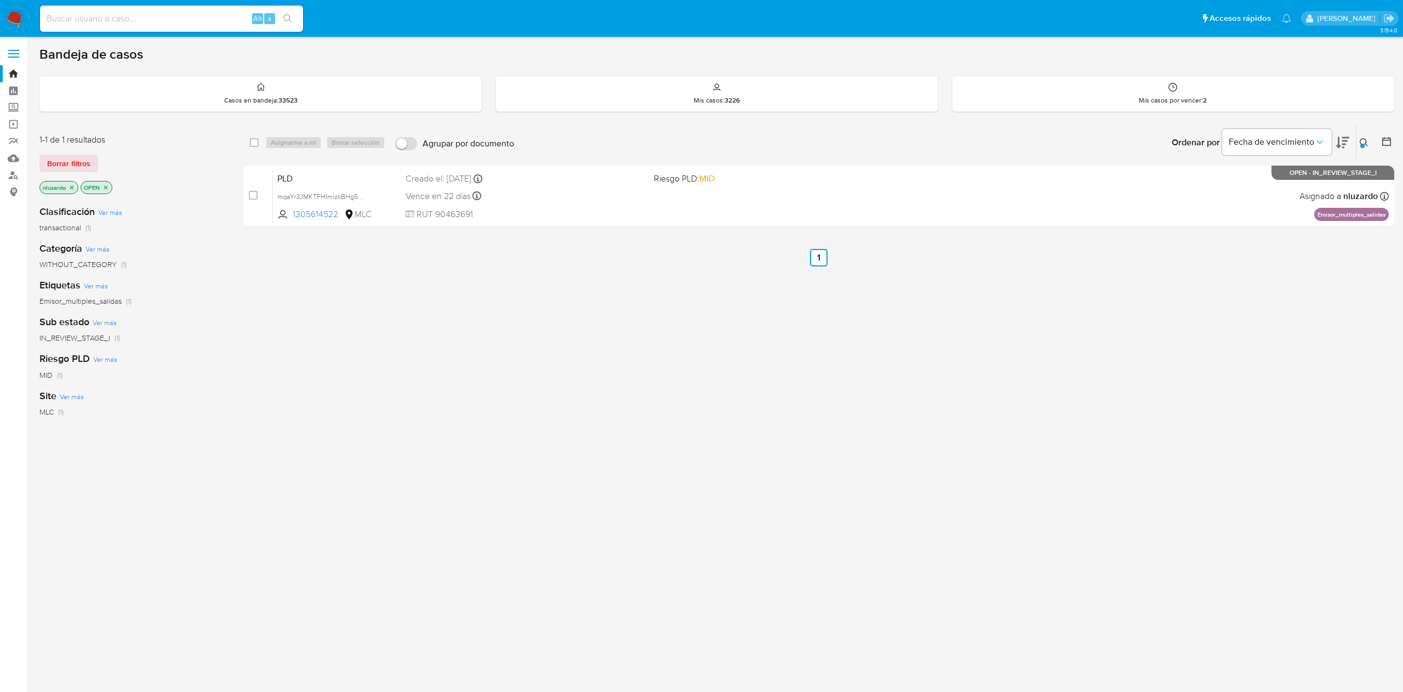
click at [1184, 265] on ul "Anterior 1 Siguiente" at bounding box center [818, 258] width 1151 height 18
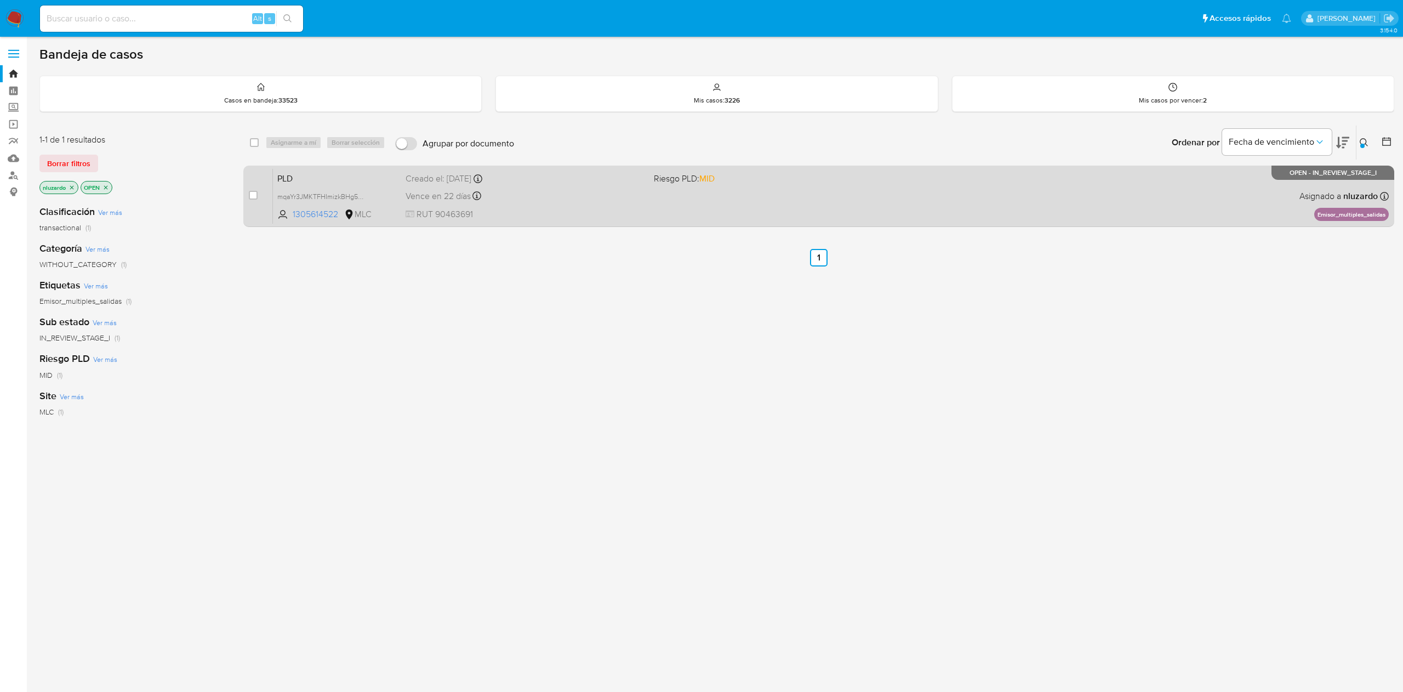
click at [1150, 196] on div "PLD mqaYr3JMKTFHImizkBHg5HwL 1305614522 MLC Riesgo PLD: MID Creado el: [DATE] C…" at bounding box center [831, 195] width 1116 height 55
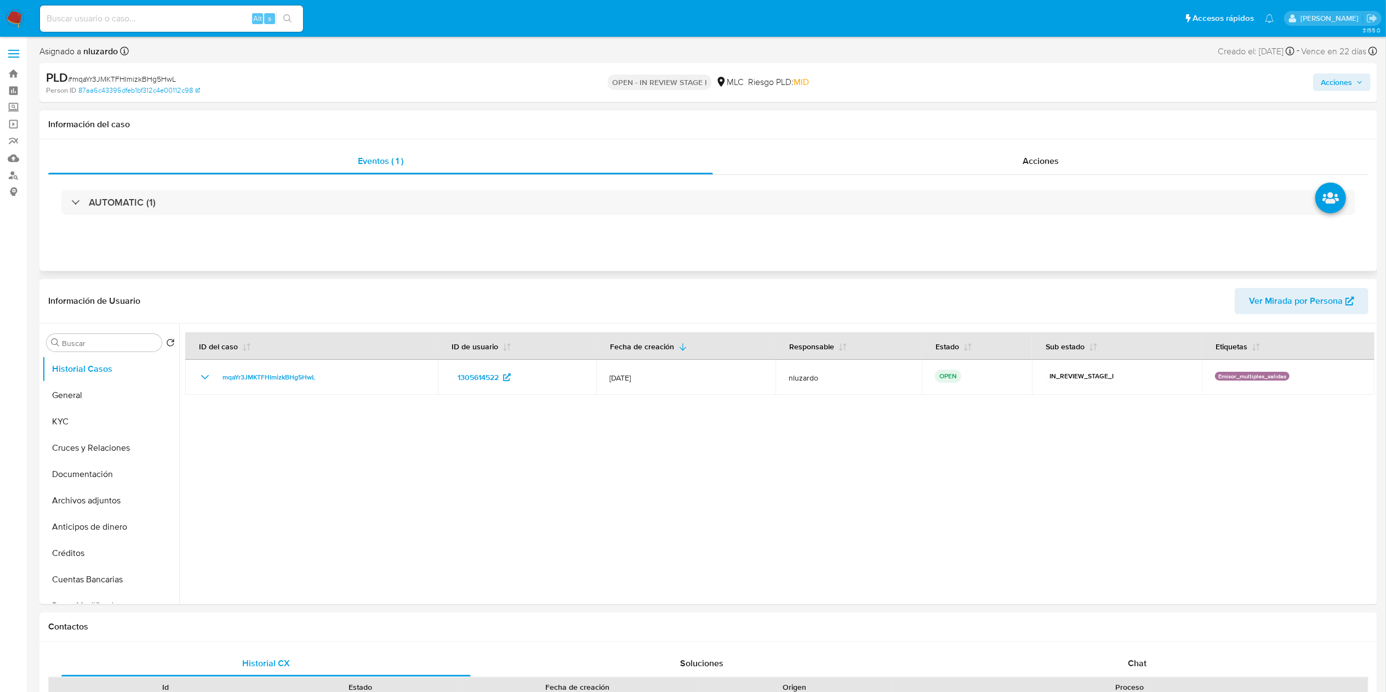
select select "10"
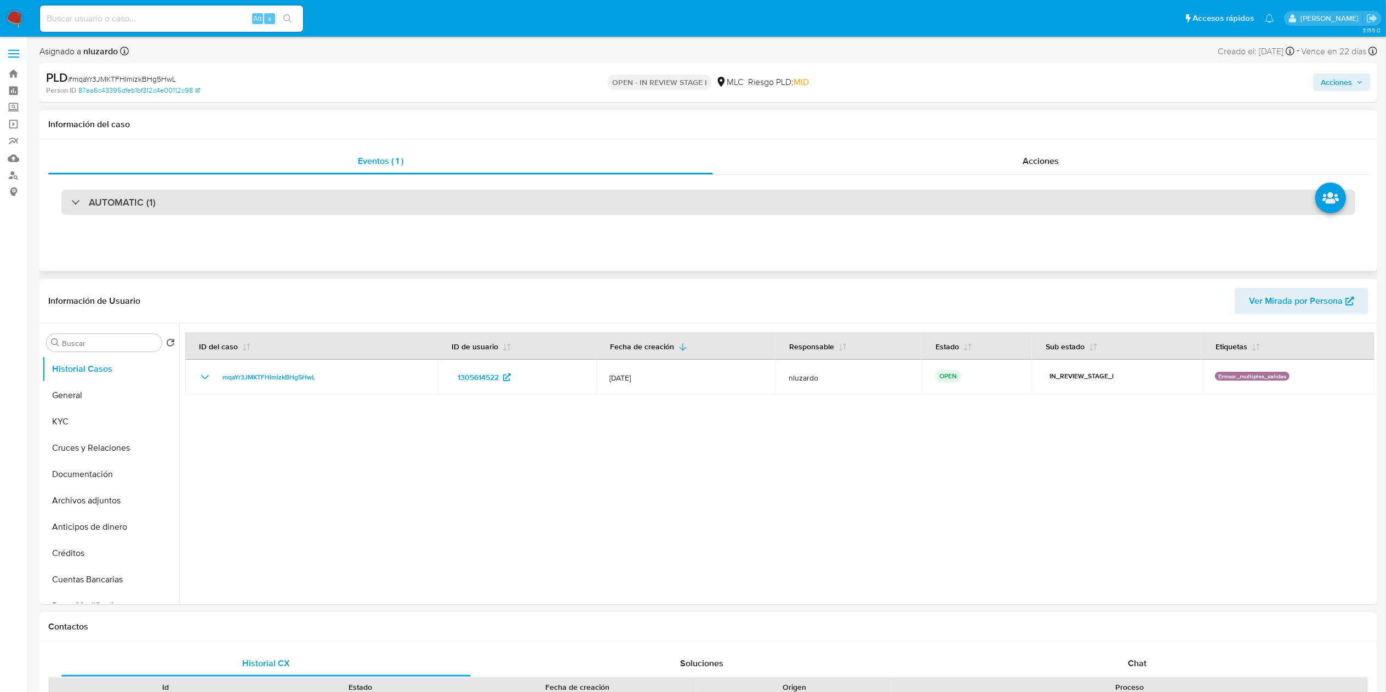
click at [373, 190] on div "AUTOMATIC (1)" at bounding box center [708, 202] width 1294 height 25
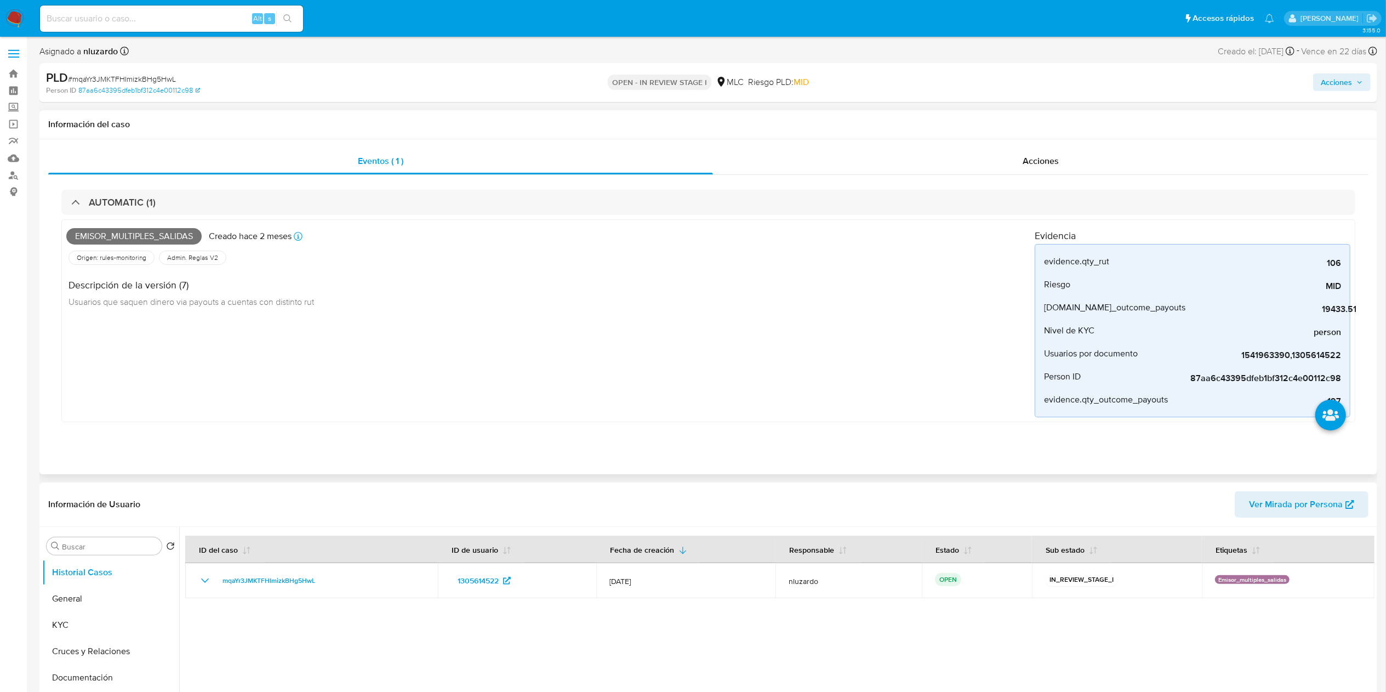
click at [163, 235] on span "Emisor_multiples_salidas" at bounding box center [133, 236] width 135 height 16
copy span "Emisor_multiples_salidas"
click at [186, 12] on input at bounding box center [171, 19] width 263 height 14
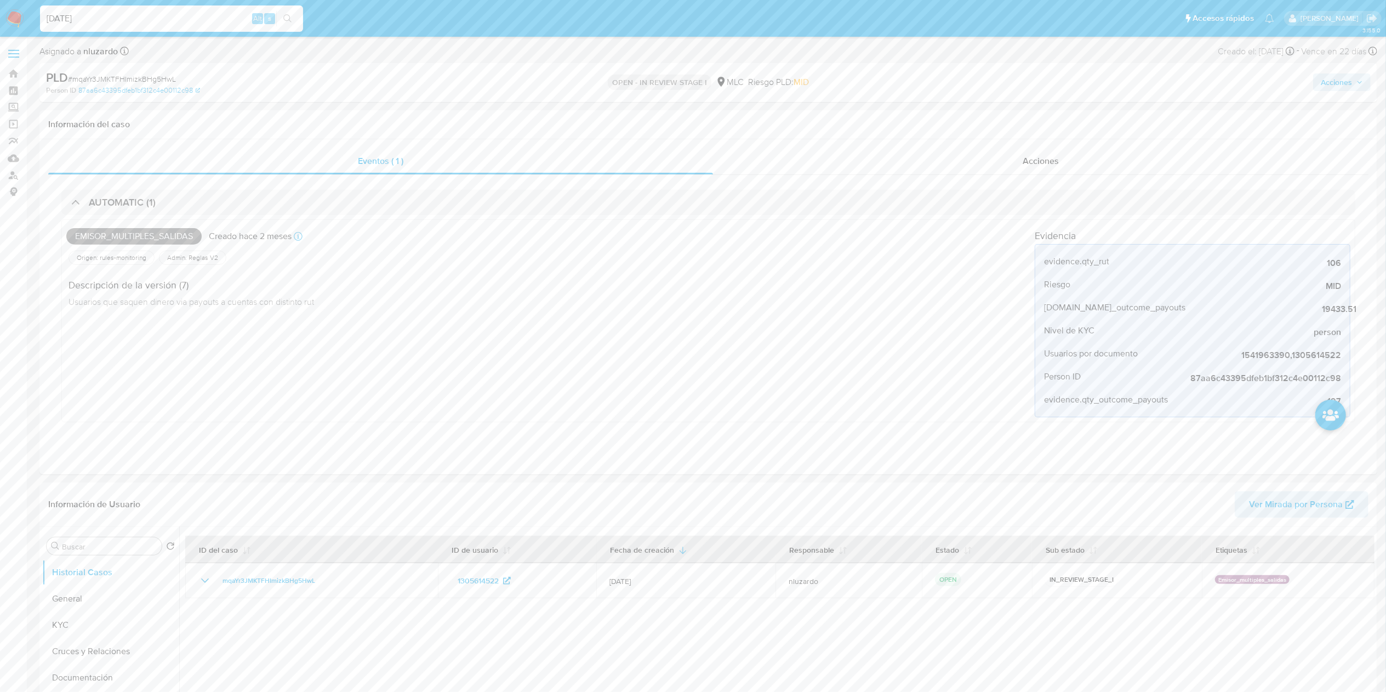
type input "[DATE]"
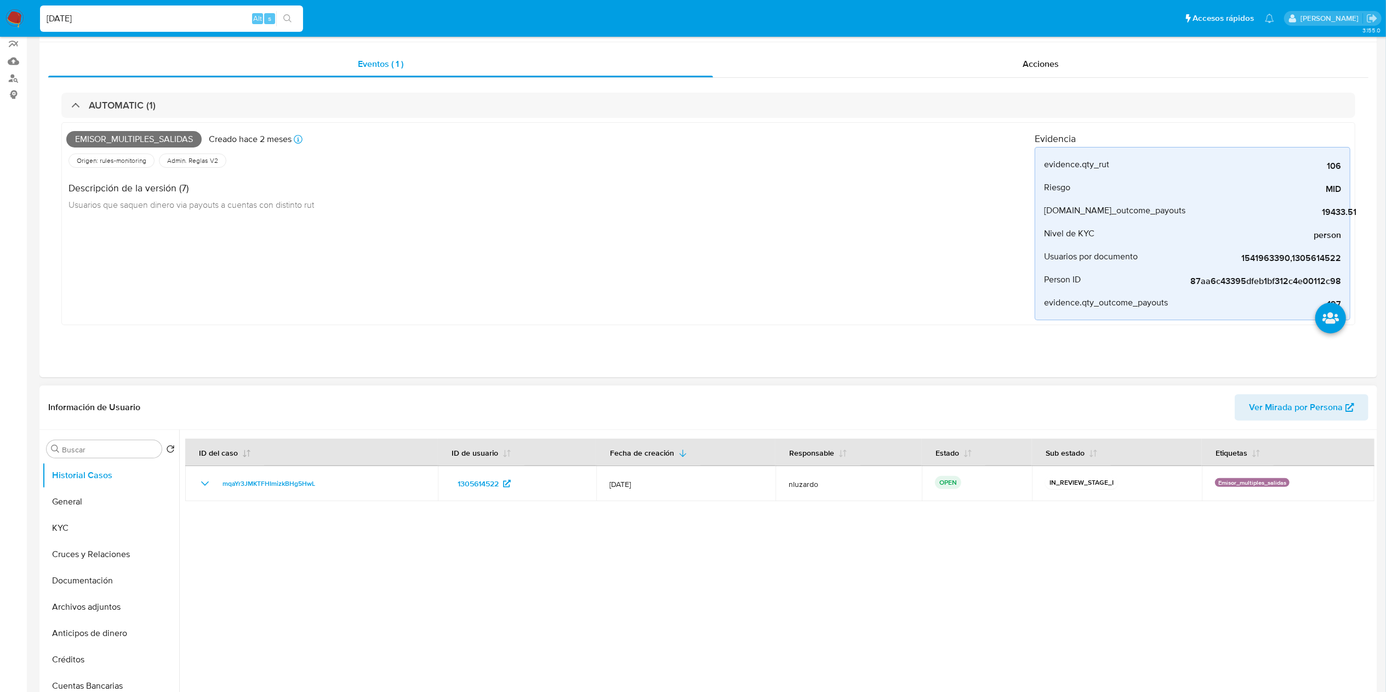
scroll to position [219, 0]
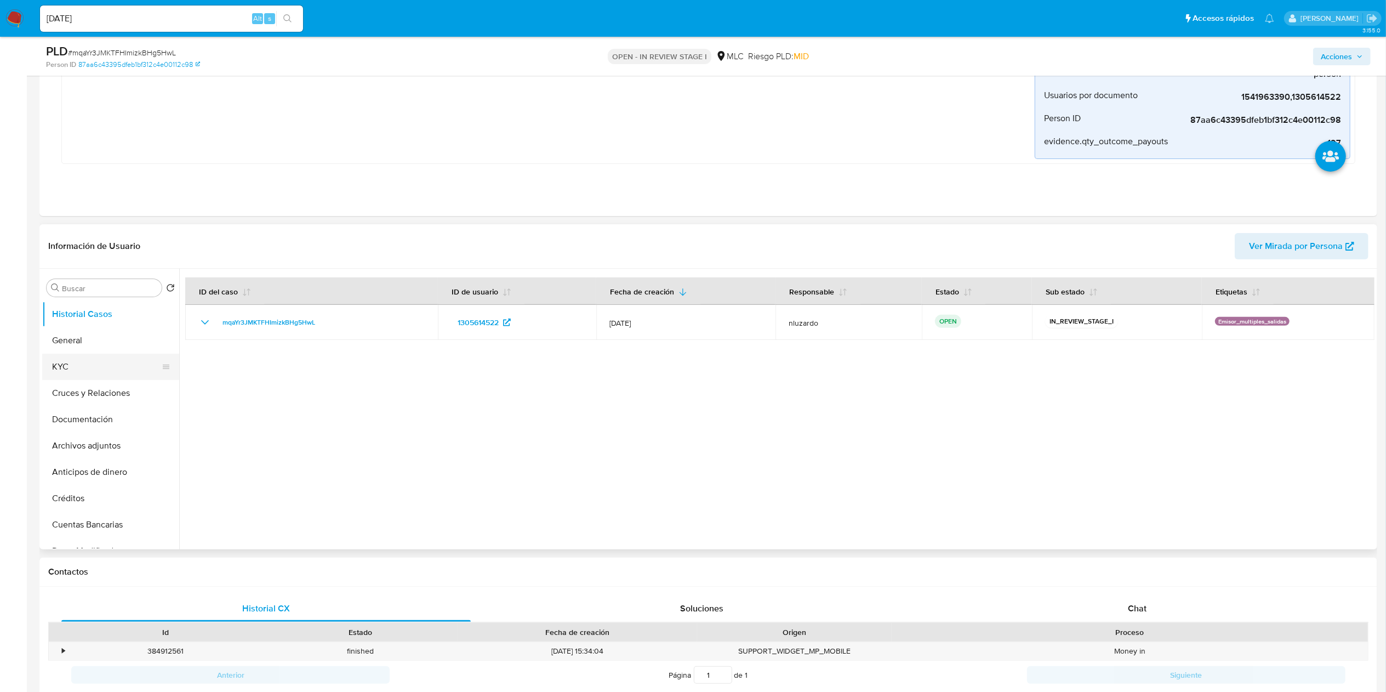
click at [81, 345] on button "KYC" at bounding box center [106, 366] width 128 height 26
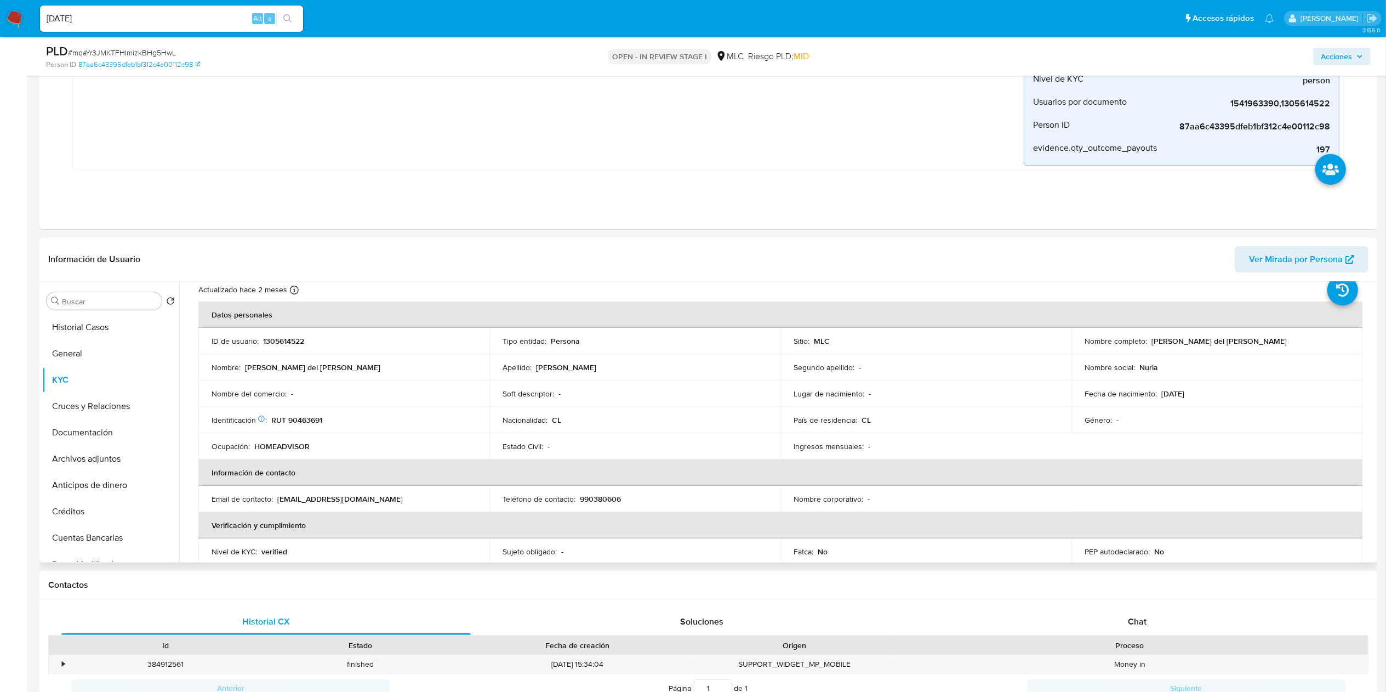
scroll to position [0, 0]
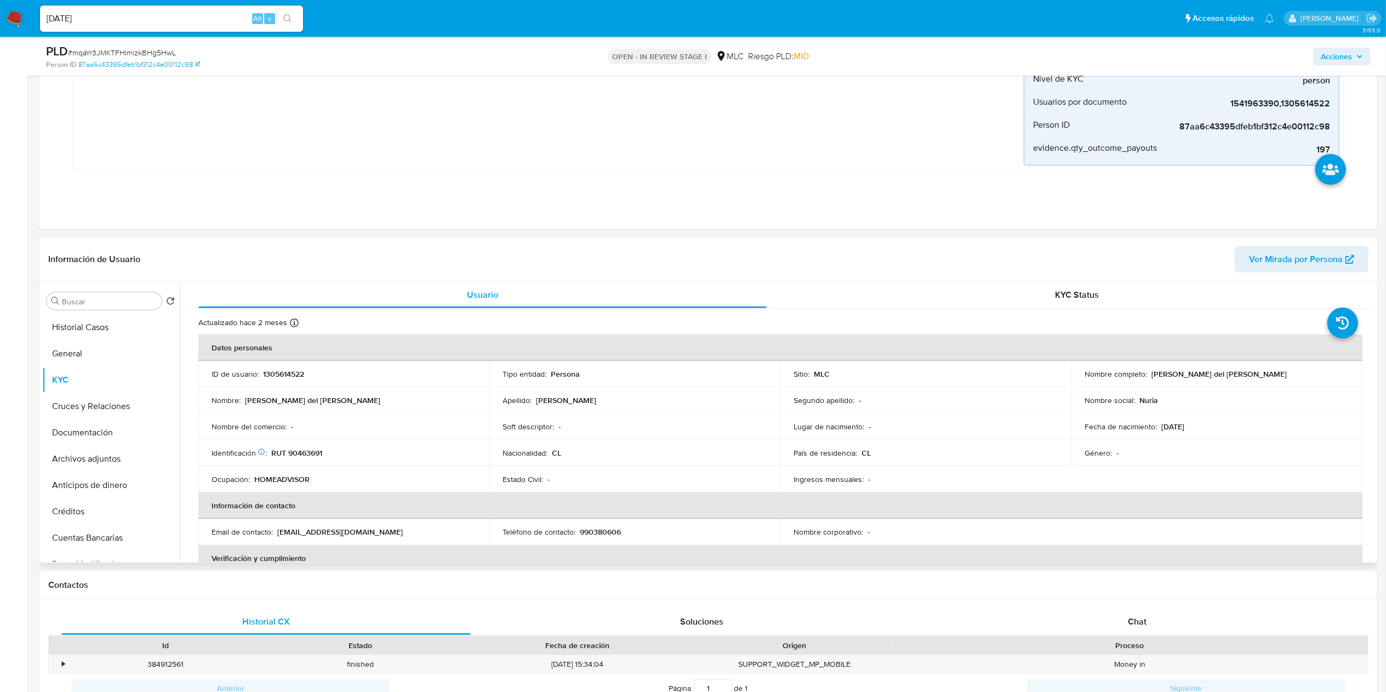
click at [701, 345] on p "[PERSON_NAME] del [PERSON_NAME]" at bounding box center [1218, 374] width 135 height 10
drag, startPoint x: 1230, startPoint y: 377, endPoint x: 1271, endPoint y: 377, distance: 41.1
click at [701, 345] on div "Nombre completo : [PERSON_NAME] del [PERSON_NAME]" at bounding box center [1216, 374] width 265 height 10
copy p "[PERSON_NAME] del [PERSON_NAME]"
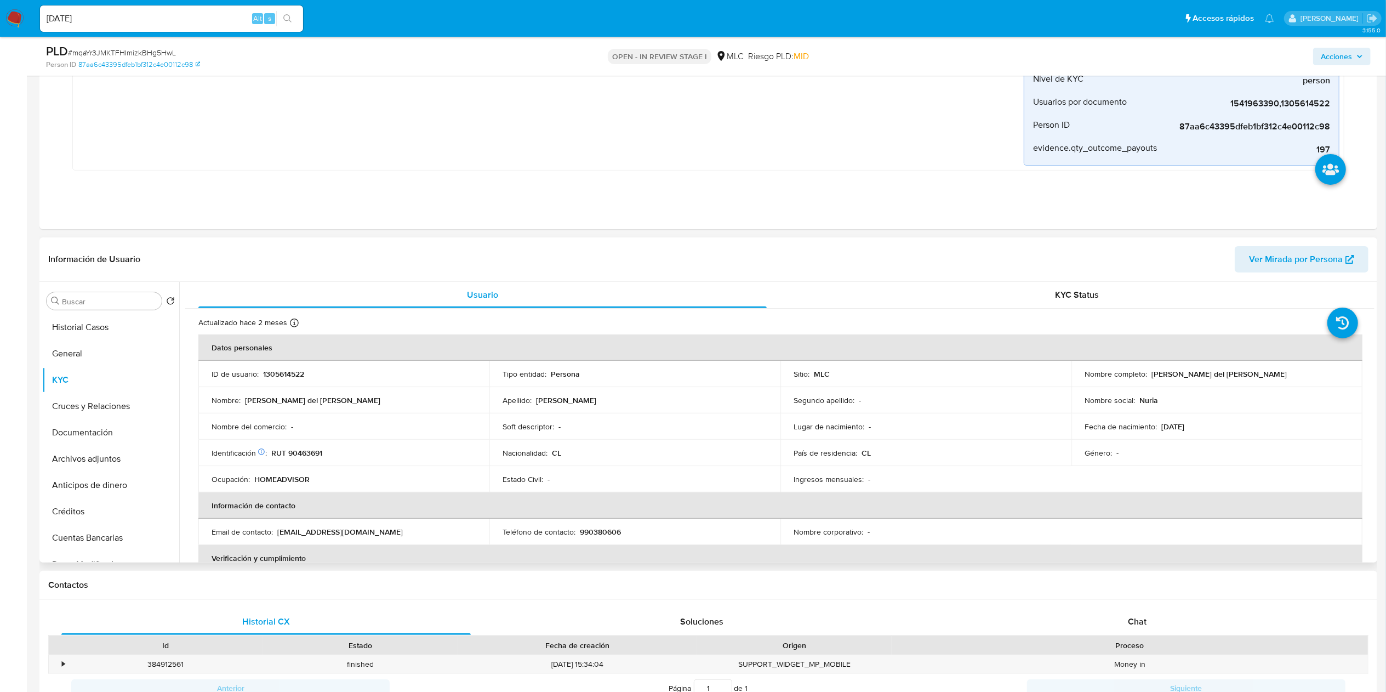
click at [307, 345] on p "RUT 90463691" at bounding box center [296, 453] width 51 height 10
copy p "90463691"
click at [701, 345] on td "Nacionalidad : CL" at bounding box center [634, 452] width 291 height 26
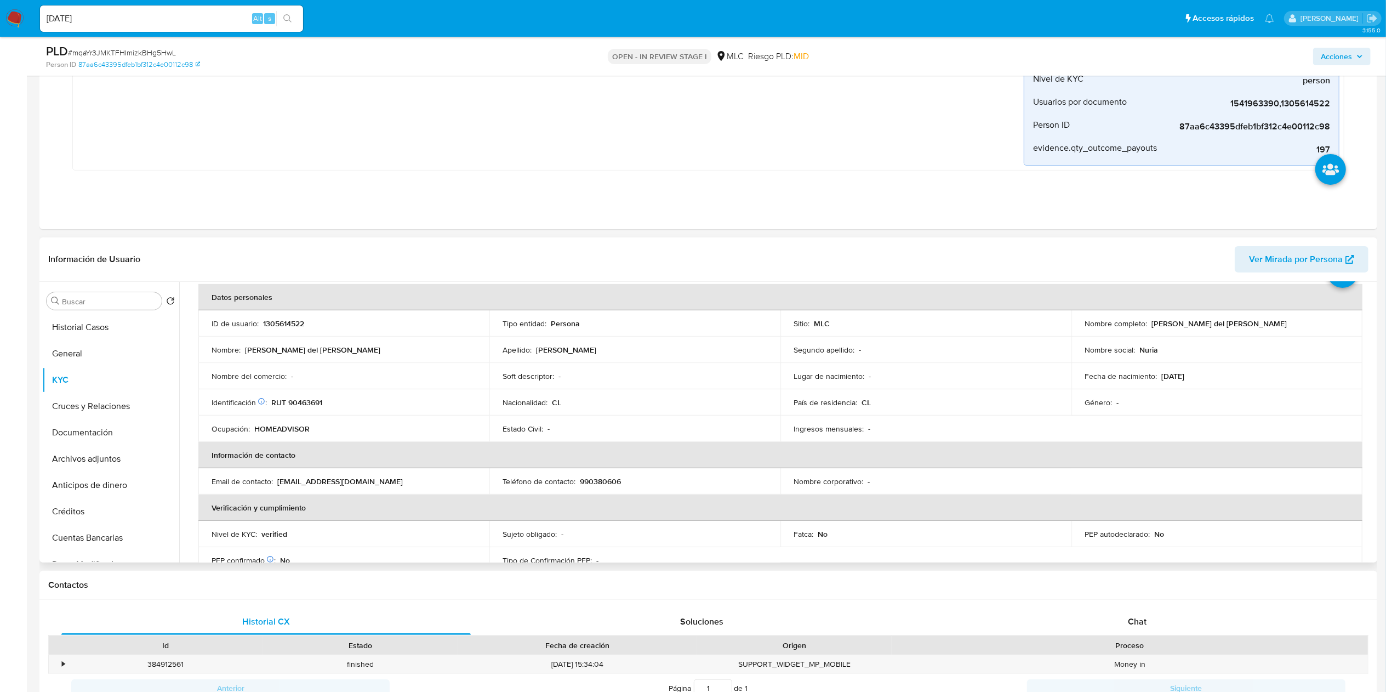
scroll to position [43, 0]
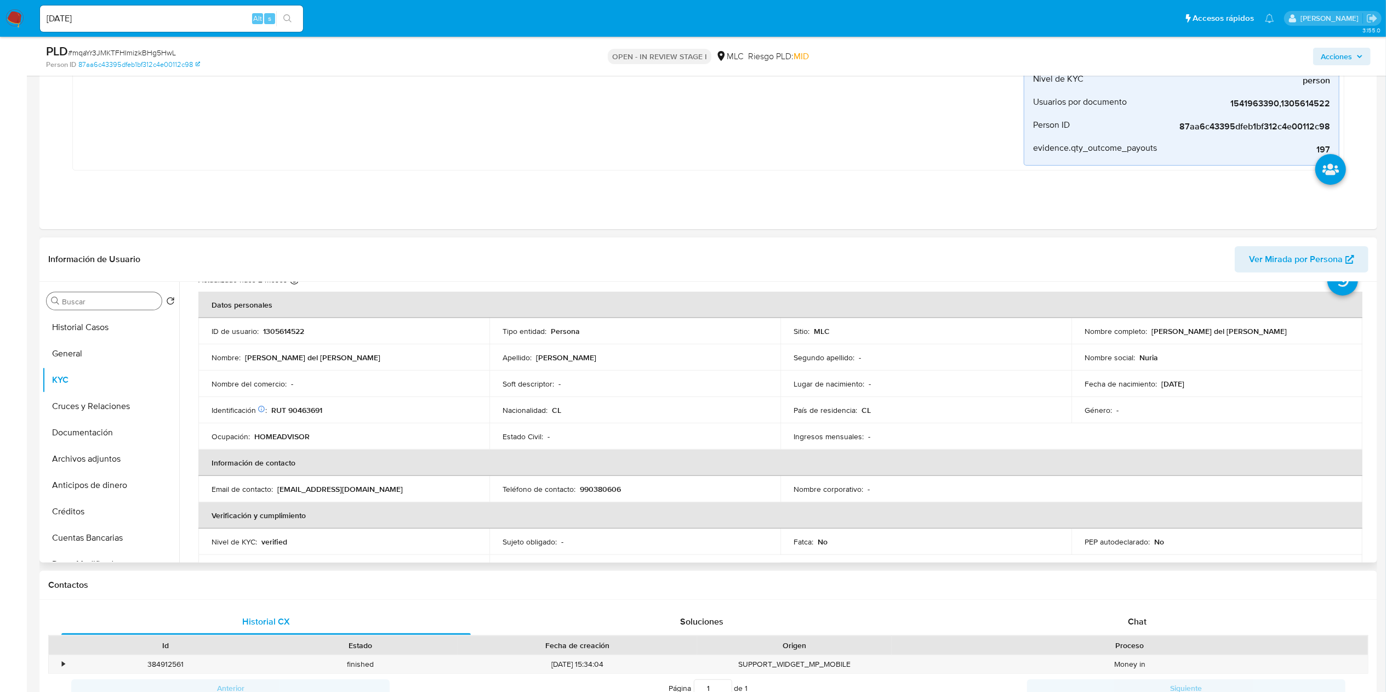
click at [123, 304] on input "Buscar" at bounding box center [109, 301] width 95 height 10
type input "cr"
click at [102, 345] on button "Cruces y Relaciones" at bounding box center [106, 353] width 128 height 26
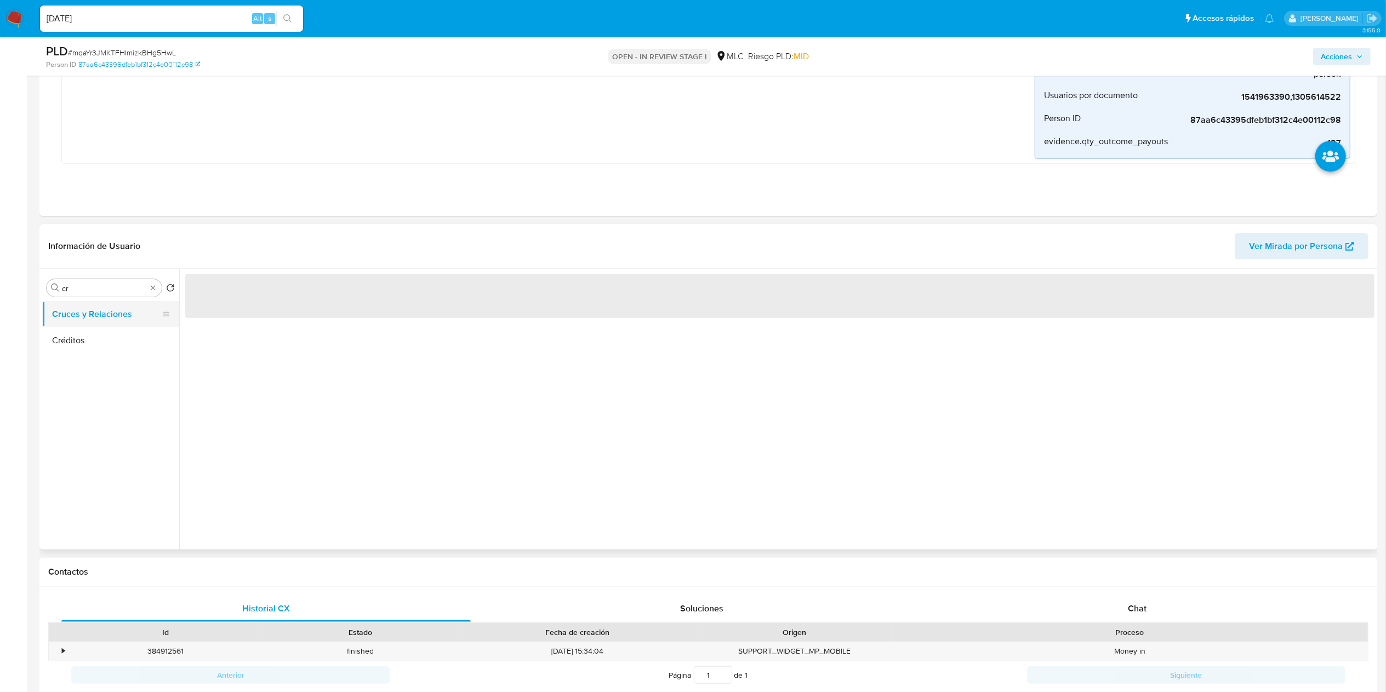
scroll to position [0, 0]
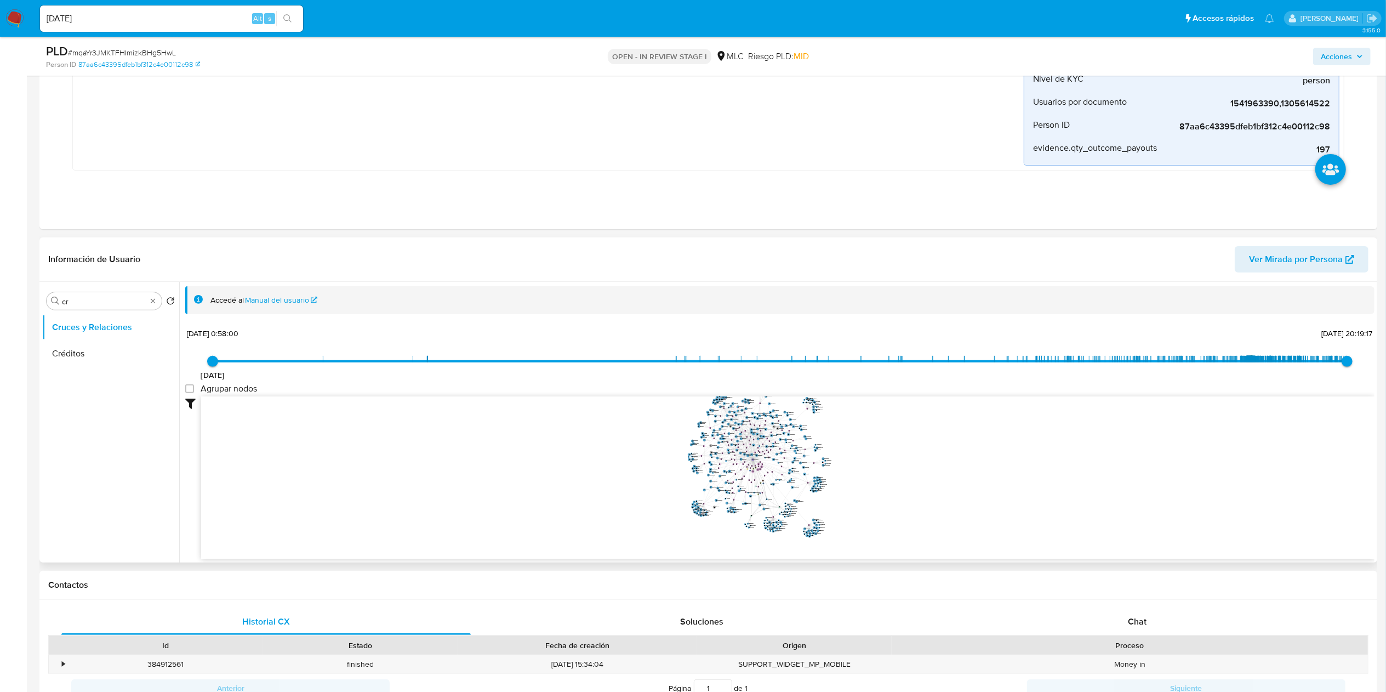
drag, startPoint x: 868, startPoint y: 514, endPoint x: 885, endPoint y: 477, distance: 41.2
click at [701, 345] on icon "phone-2c73113673452ccab11d2116514d444c  phone-2c73113673452ccab11d2116514d444c…" at bounding box center [787, 475] width 1173 height 159
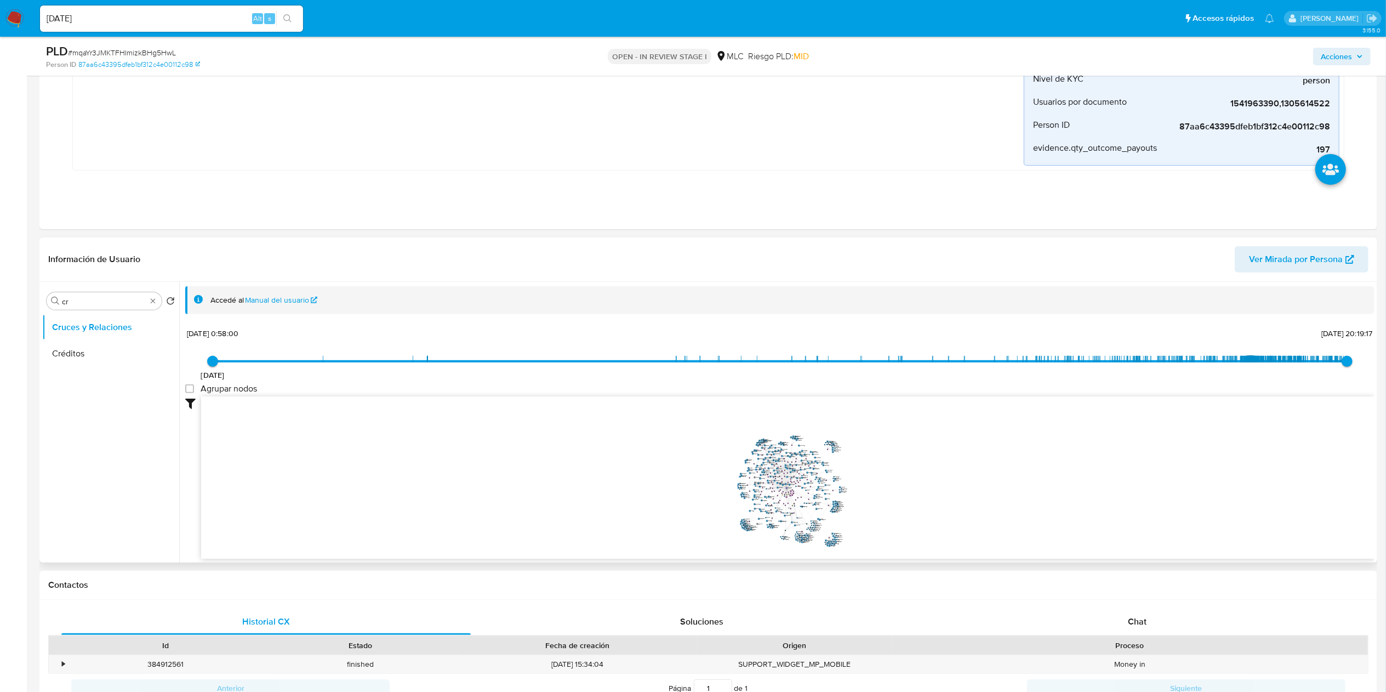
drag, startPoint x: 882, startPoint y: 492, endPoint x: 883, endPoint y: 506, distance: 14.3
click at [701, 345] on icon "phone-2c73113673452ccab11d2116514d444c  phone-2c73113673452ccab11d2116514d444c…" at bounding box center [787, 475] width 1173 height 159
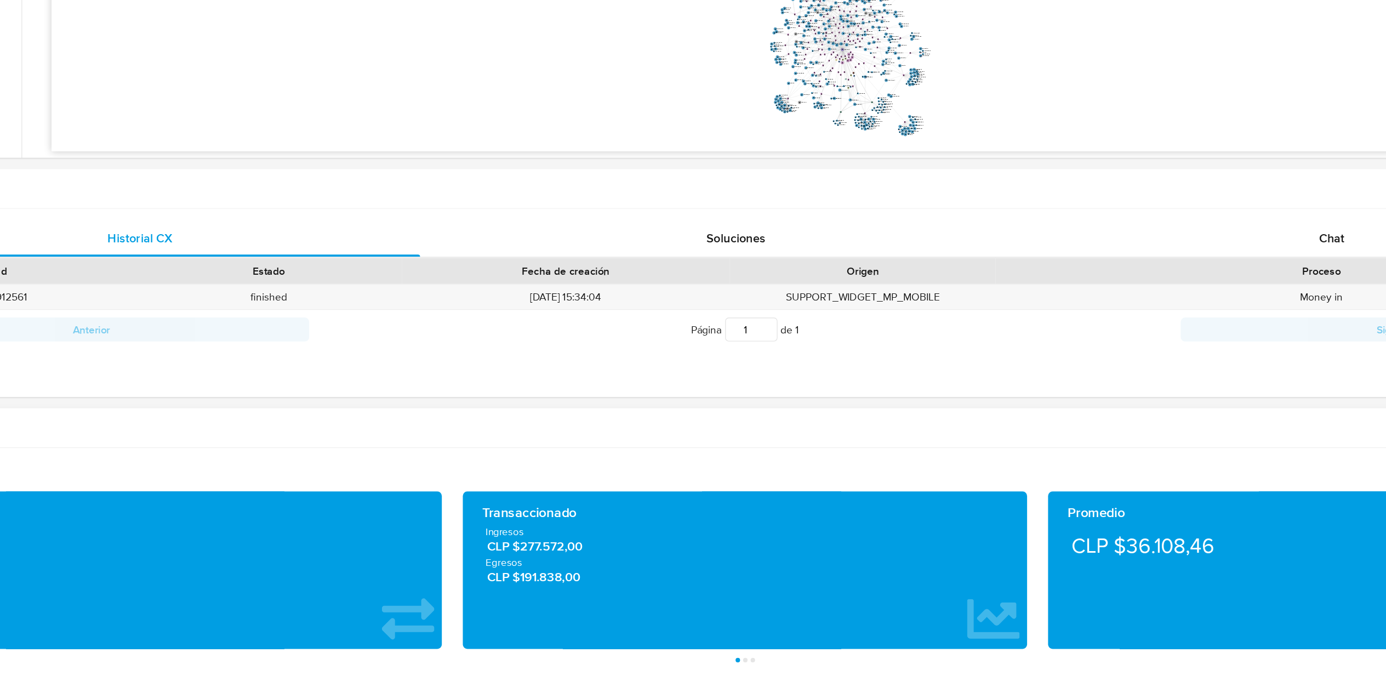
scroll to position [521, 0]
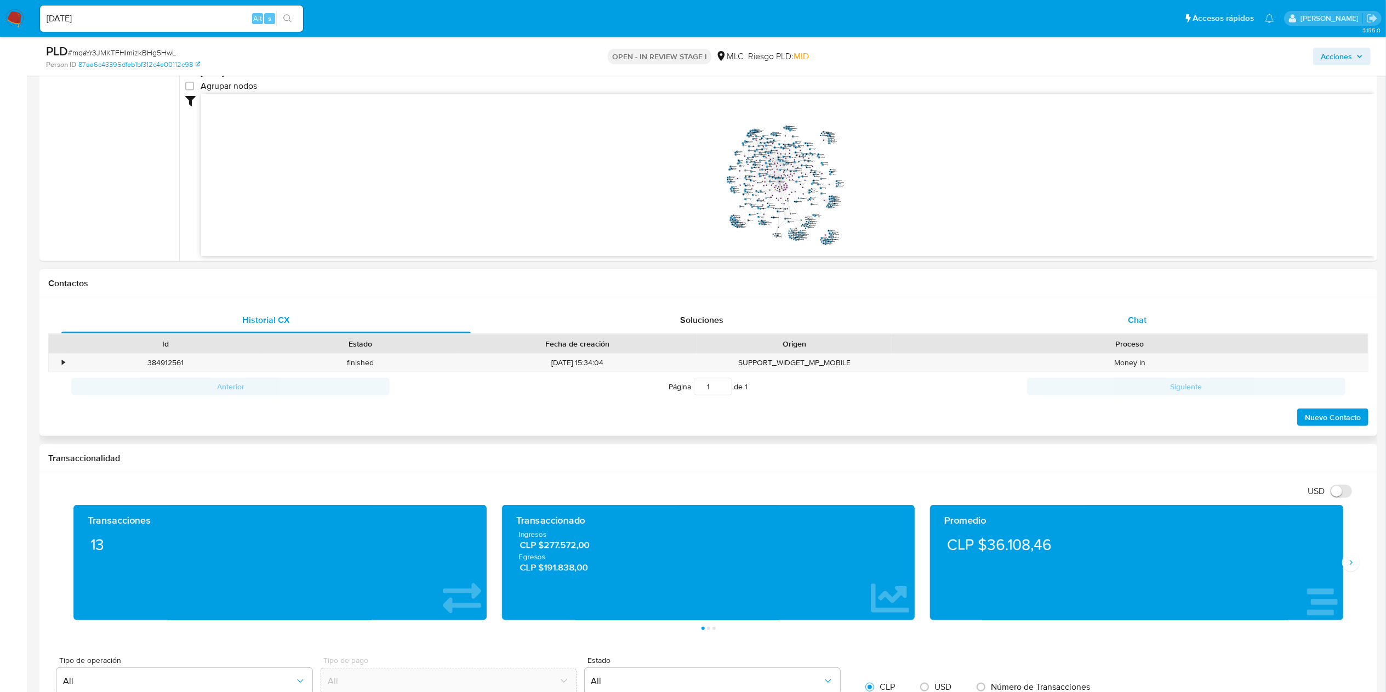
click at [701, 324] on div "Chat" at bounding box center [1137, 320] width 409 height 26
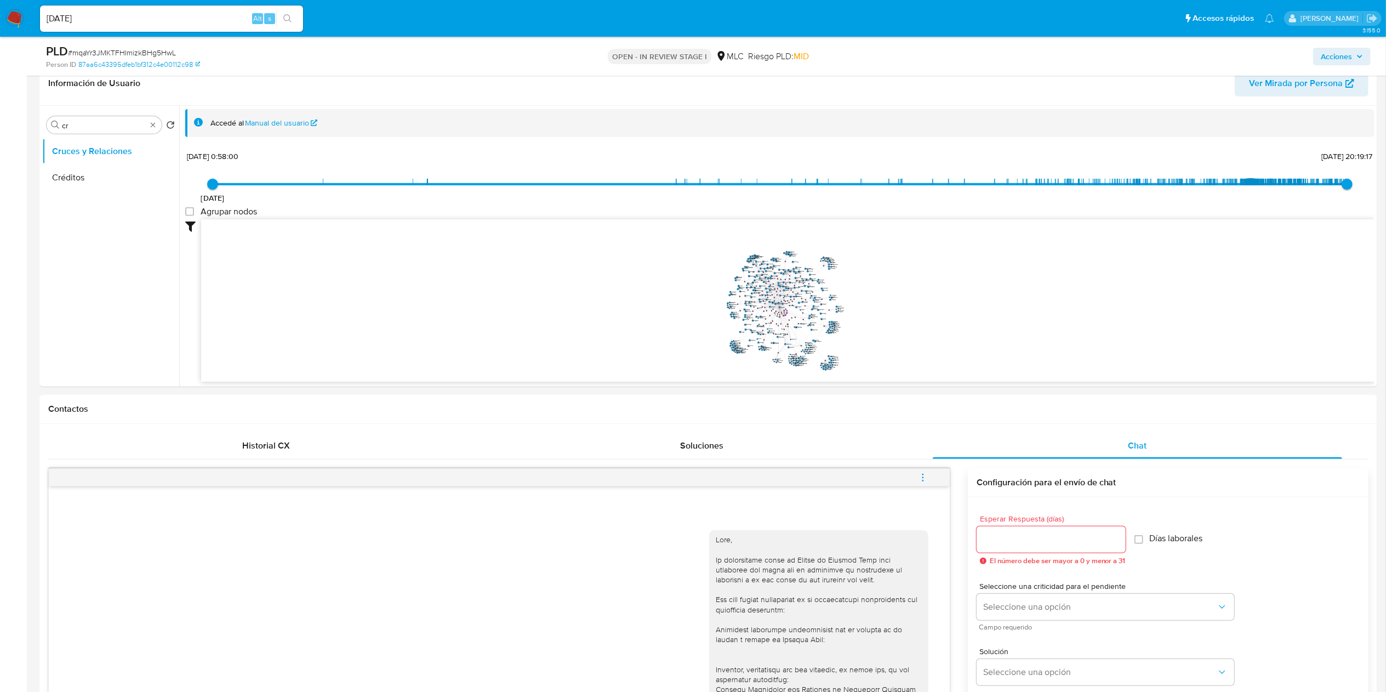
scroll to position [82, 0]
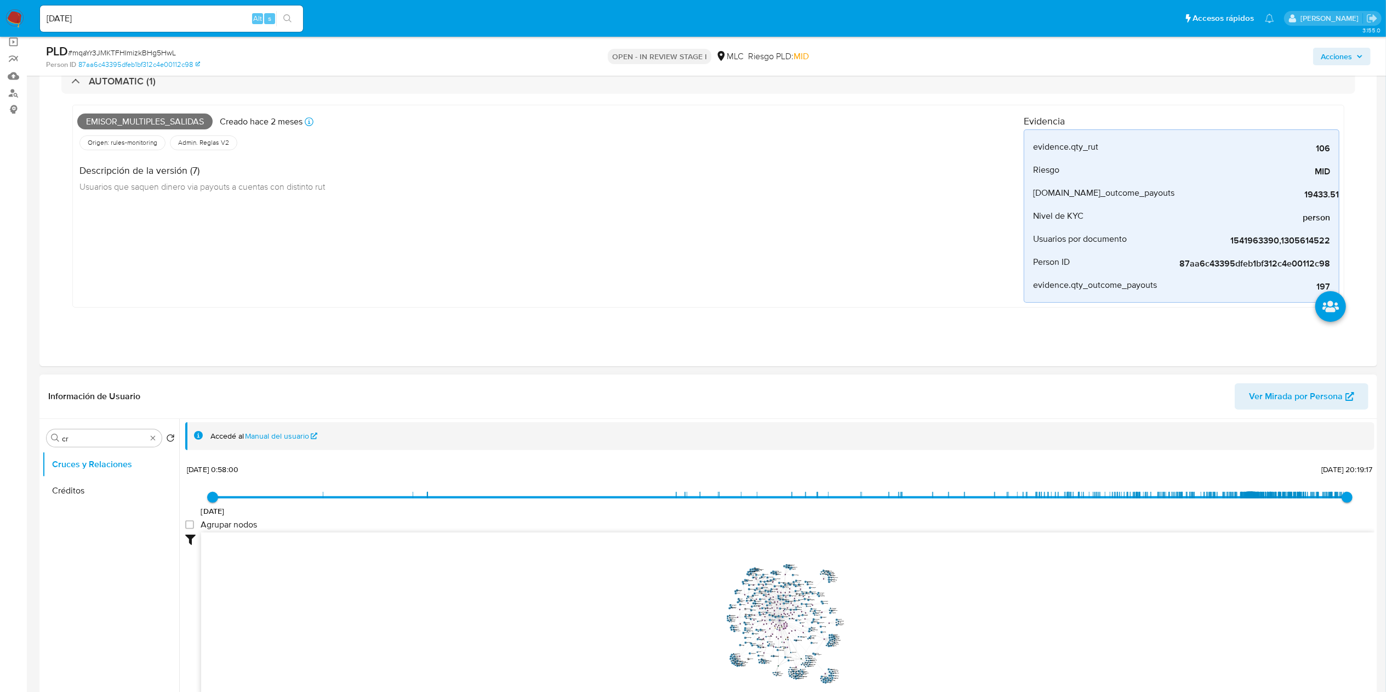
click at [94, 345] on div "Buscar cr Volver al orden por defecto Cruces y Relaciones Créditos" at bounding box center [110, 559] width 137 height 279
click at [93, 345] on input "cr" at bounding box center [104, 438] width 84 height 10
type input "DOC"
click at [84, 345] on button "Documentación" at bounding box center [106, 490] width 128 height 26
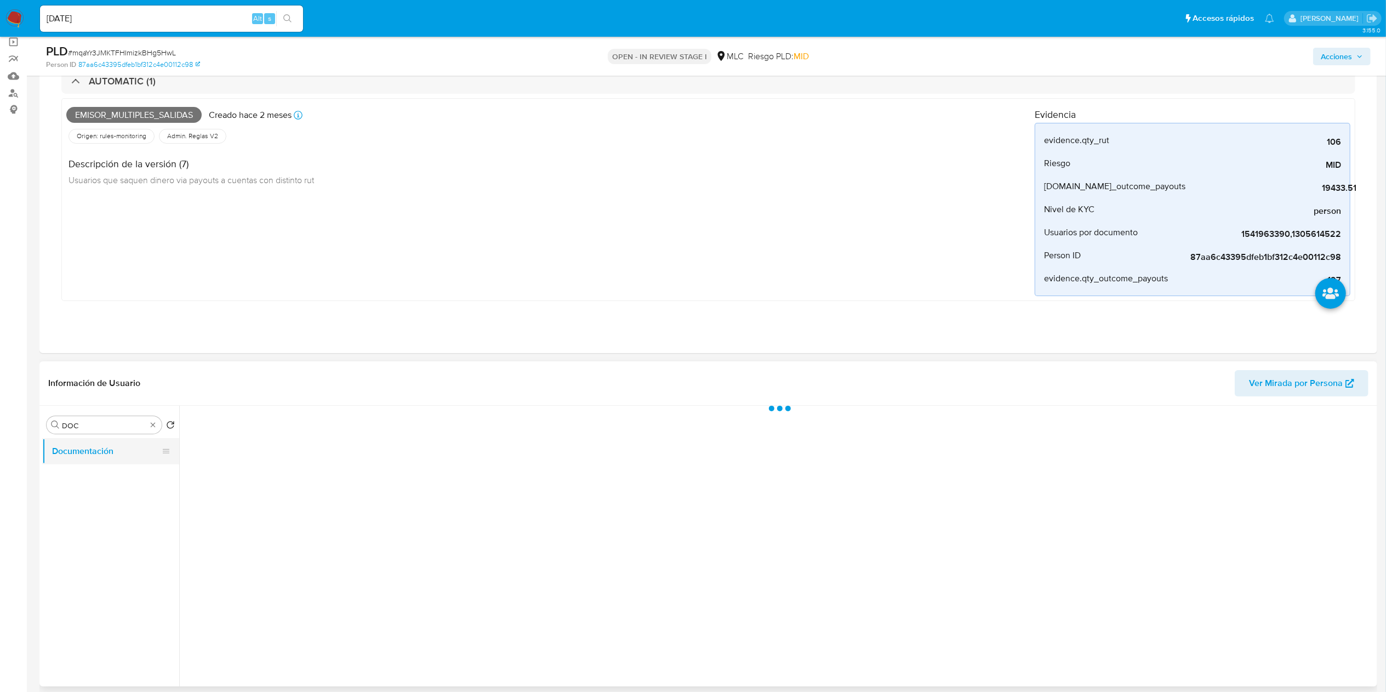
scroll to position [0, 0]
click at [344, 345] on button "Prueba de vida" at bounding box center [325, 487] width 280 height 28
